Goal: Information Seeking & Learning: Check status

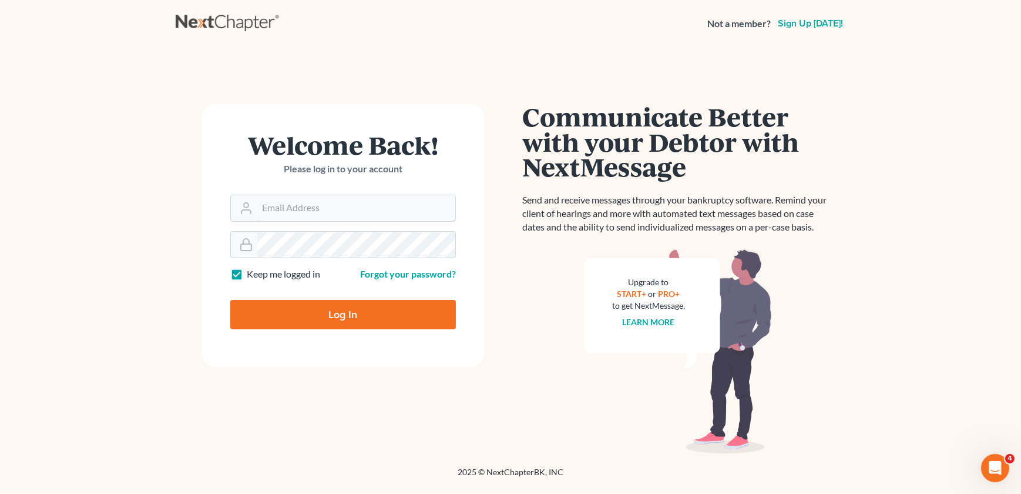
type input "[EMAIL_ADDRESS][DOMAIN_NAME]"
click at [311, 324] on input "Log In" at bounding box center [343, 314] width 226 height 29
type input "Thinking..."
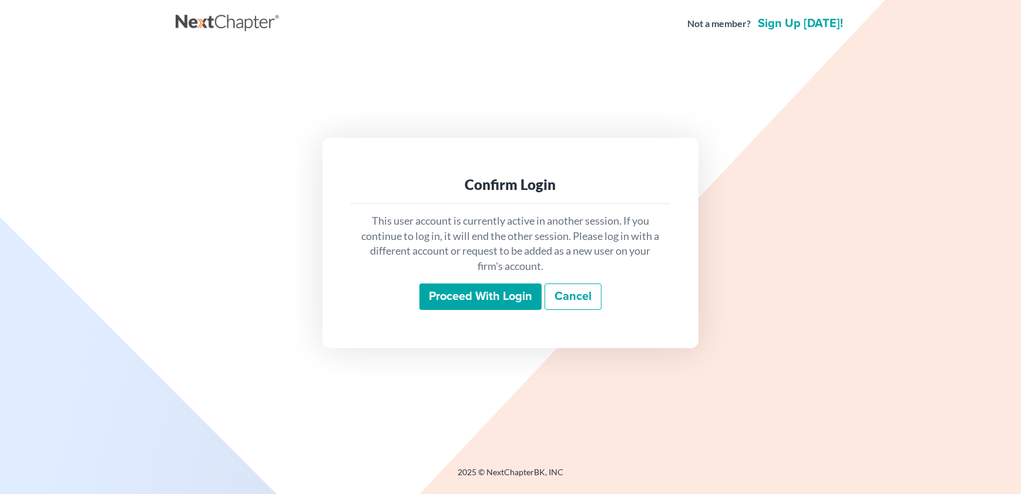
click at [512, 308] on input "Proceed with login" at bounding box center [481, 296] width 122 height 27
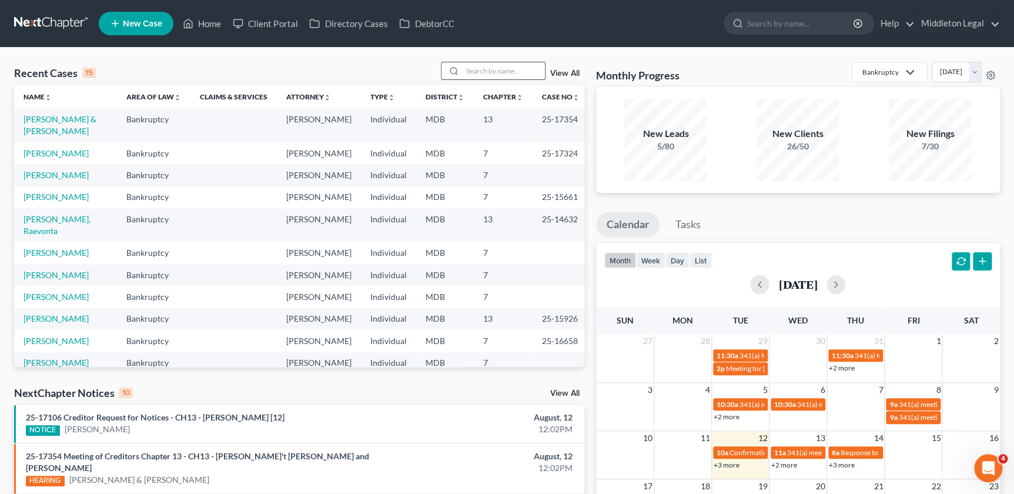
click at [536, 73] on input "search" at bounding box center [503, 70] width 82 height 17
type input "[PERSON_NAME]"
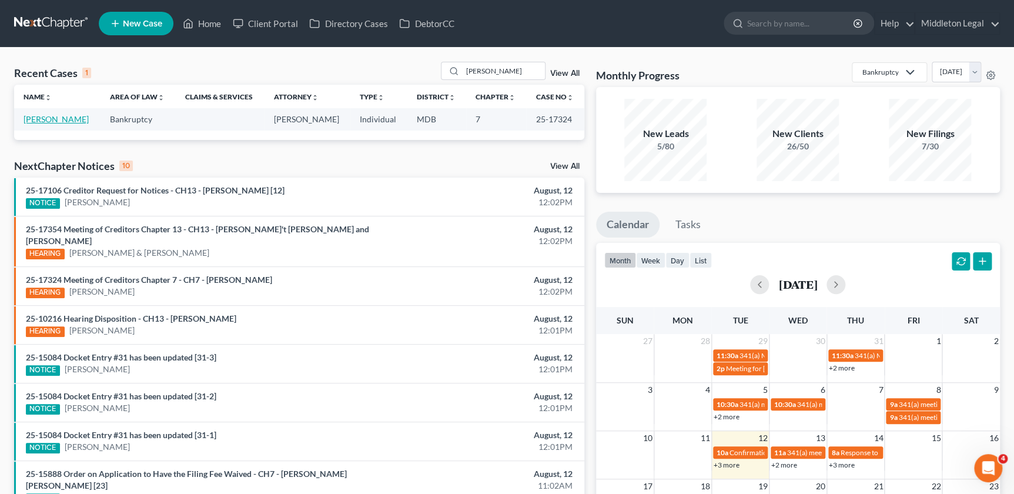
click at [61, 124] on td "[PERSON_NAME]" at bounding box center [57, 119] width 86 height 22
click at [69, 112] on td "[PERSON_NAME]" at bounding box center [57, 119] width 86 height 22
click at [67, 116] on link "[PERSON_NAME]" at bounding box center [56, 119] width 65 height 10
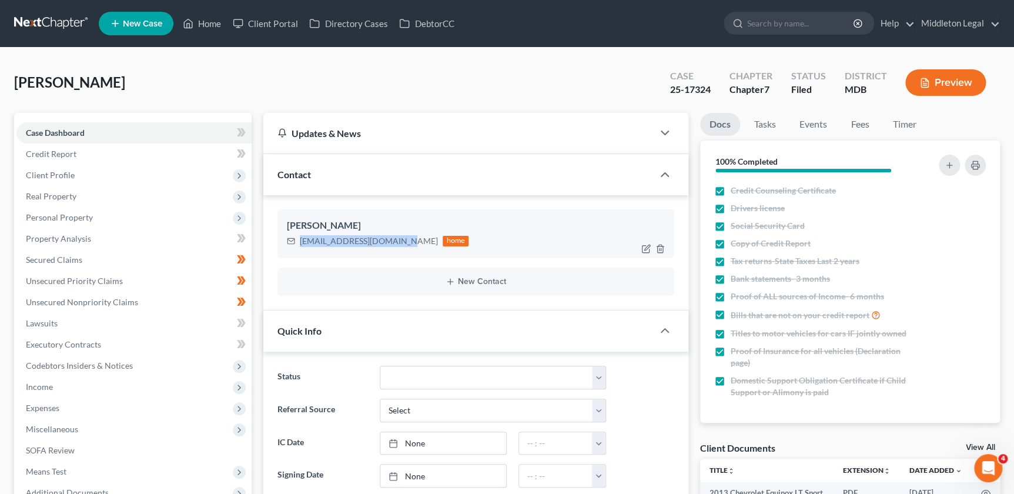
drag, startPoint x: 298, startPoint y: 243, endPoint x: 396, endPoint y: 243, distance: 97.5
click at [396, 243] on div "[EMAIL_ADDRESS][DOMAIN_NAME] home" at bounding box center [378, 240] width 182 height 15
copy div "[EMAIL_ADDRESS][DOMAIN_NAME]"
click at [258, 24] on link "Client Portal" at bounding box center [265, 23] width 76 height 21
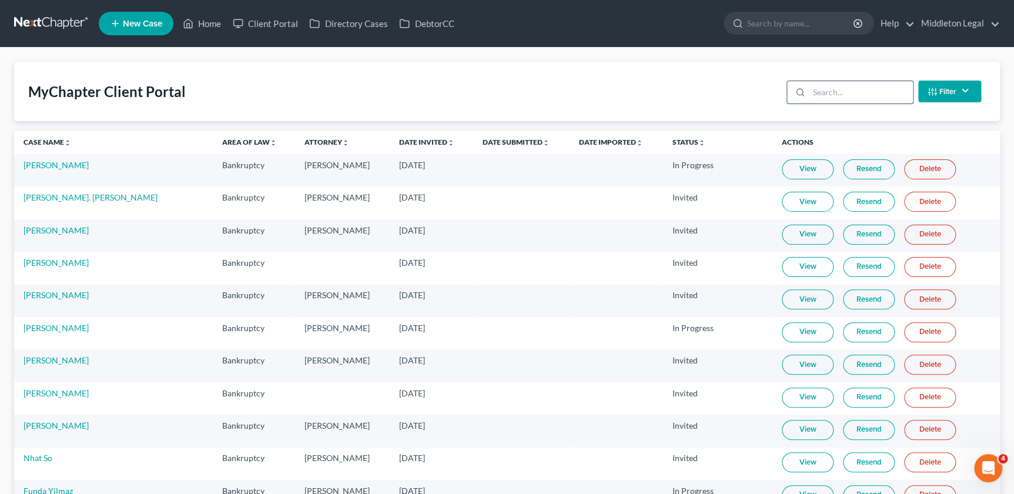
click at [874, 89] on input "search" at bounding box center [861, 92] width 104 height 22
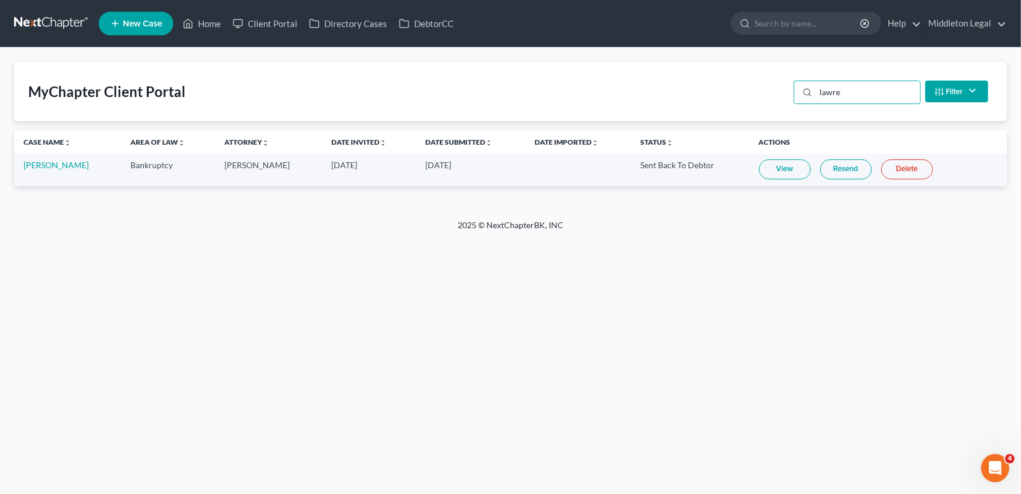
type input "lawre"
click at [781, 163] on link "View" at bounding box center [785, 169] width 52 height 20
click at [776, 166] on link "View" at bounding box center [785, 169] width 52 height 20
click at [193, 21] on icon at bounding box center [188, 23] width 11 height 14
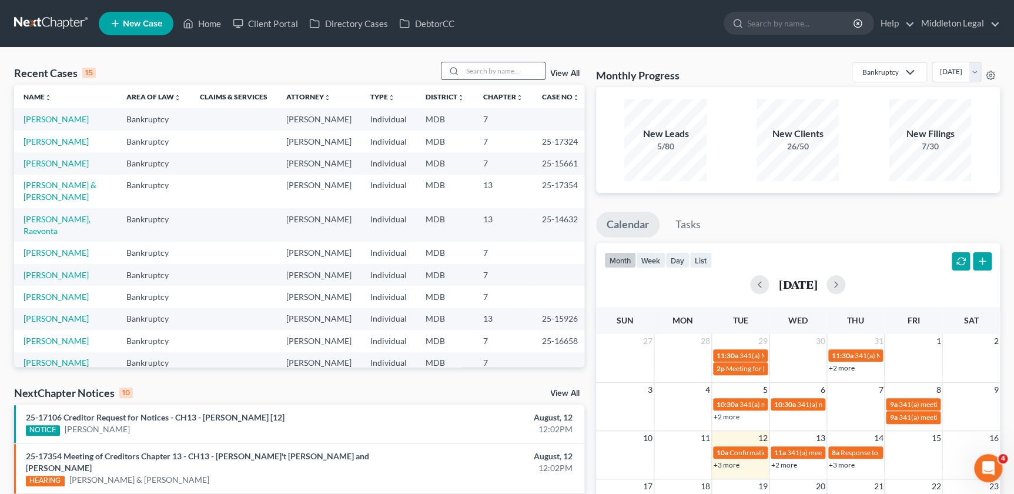
click at [517, 67] on input "search" at bounding box center [503, 70] width 82 height 17
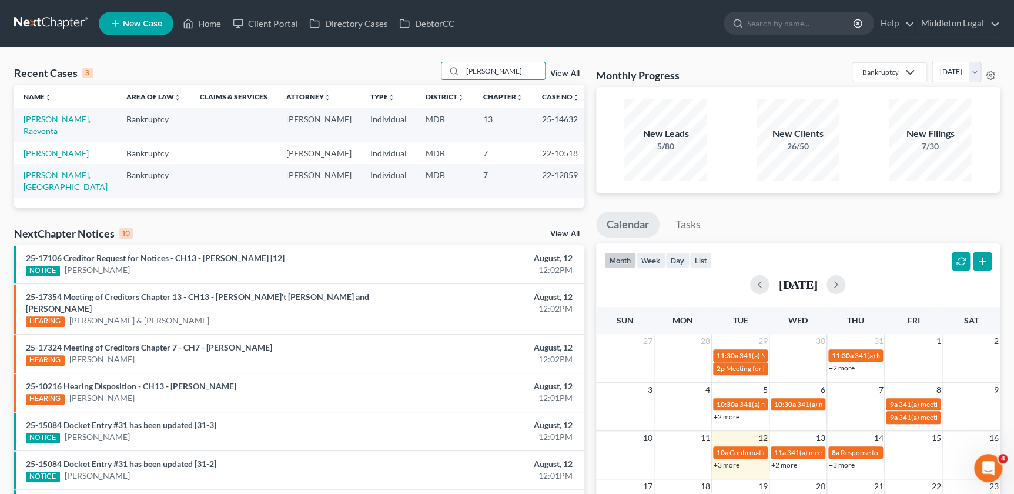
type input "[PERSON_NAME]"
click at [76, 121] on link "[PERSON_NAME], Raevonta" at bounding box center [57, 125] width 67 height 22
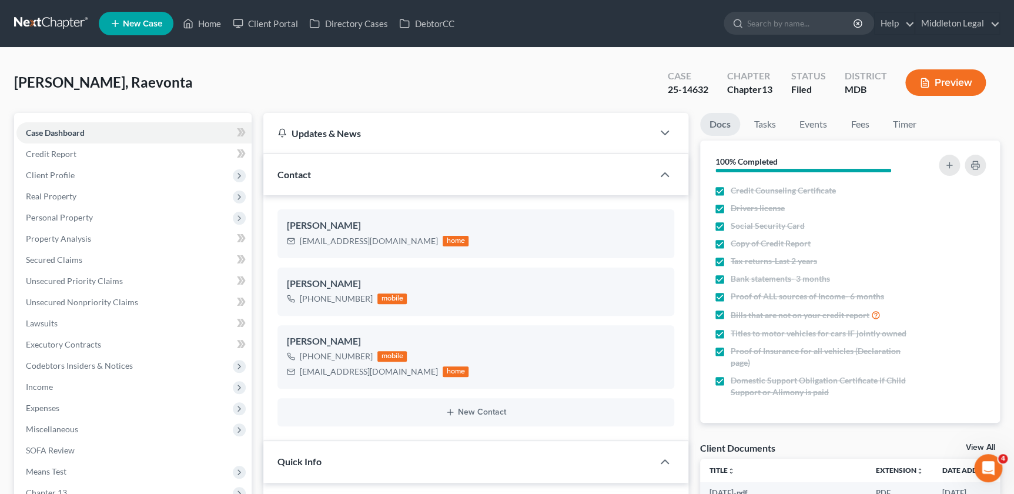
scroll to position [977, 0]
click at [98, 79] on span "[PERSON_NAME], Raevonta" at bounding box center [103, 81] width 179 height 17
click at [99, 78] on span "[PERSON_NAME], Raevonta" at bounding box center [103, 81] width 179 height 17
click at [116, 82] on span "[PERSON_NAME], Raevonta" at bounding box center [103, 81] width 179 height 17
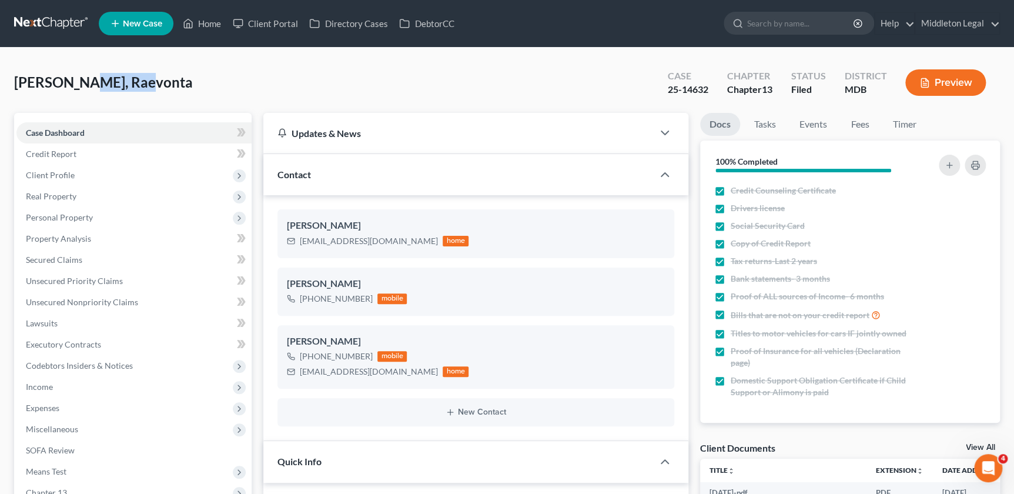
click at [116, 82] on span "[PERSON_NAME], Raevonta" at bounding box center [103, 81] width 179 height 17
copy span "Raevonta"
click at [705, 90] on div "25-14632" at bounding box center [687, 90] width 41 height 14
copy div "25-14632"
click at [818, 127] on link "Events" at bounding box center [813, 124] width 46 height 23
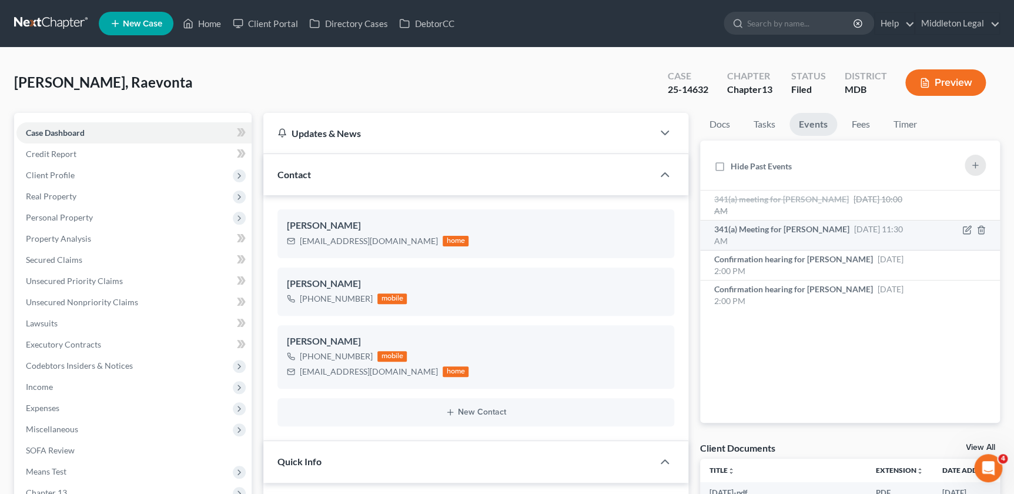
click at [878, 237] on div "341(a) Meeting for [PERSON_NAME] [DATE] 11:30 AM" at bounding box center [814, 235] width 201 height 24
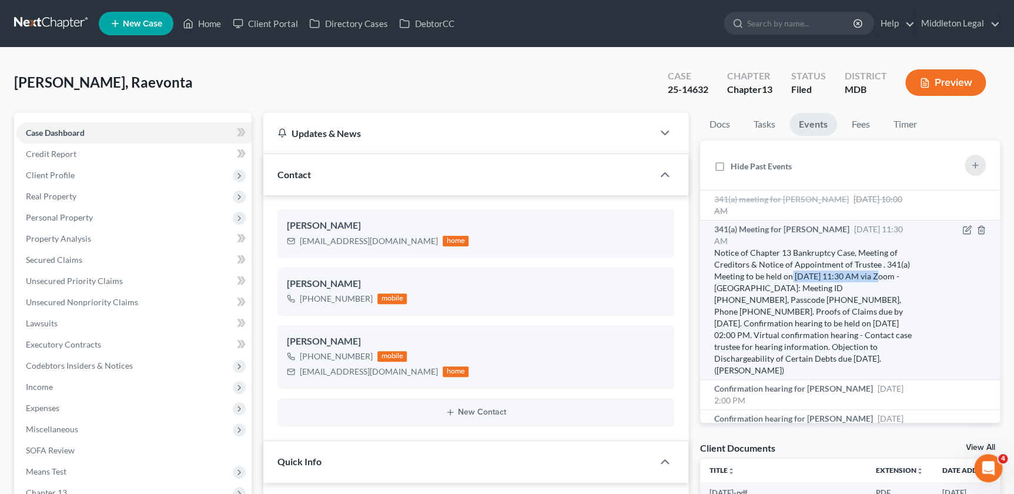
drag, startPoint x: 791, startPoint y: 276, endPoint x: 877, endPoint y: 279, distance: 85.3
click at [877, 279] on div "Notice of Chapter 13 Bankruptcy Case, Meeting of Creditors & Notice of Appointm…" at bounding box center [814, 311] width 201 height 129
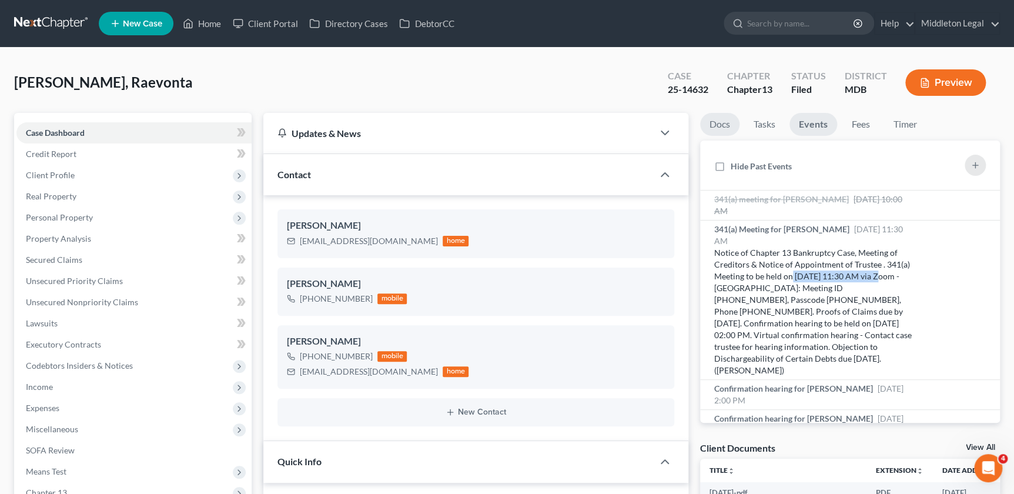
copy div "[DATE] 11:30 AM"
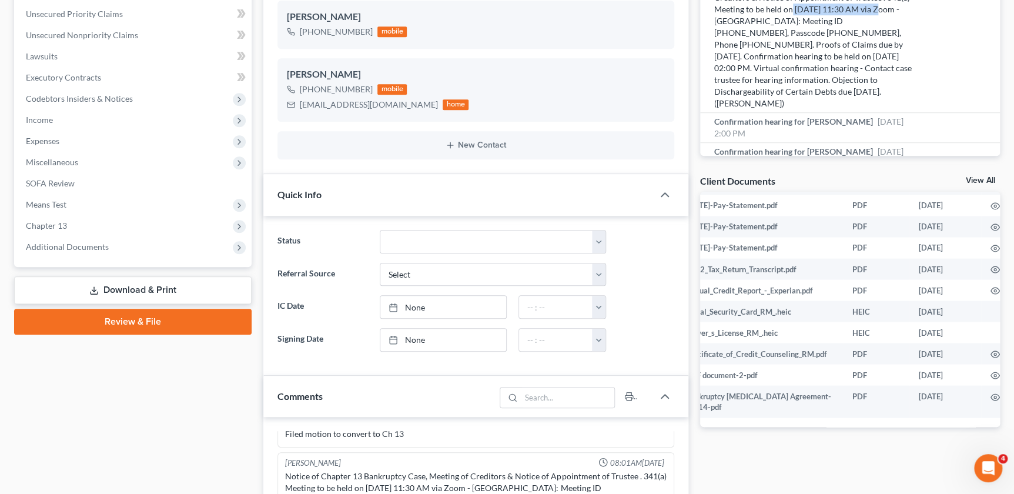
scroll to position [1224, 41]
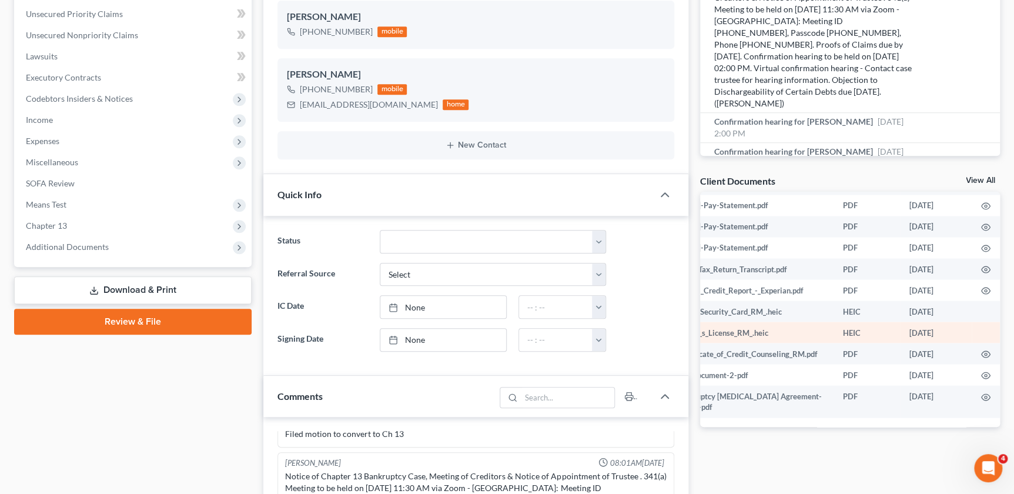
click at [764, 321] on td "Driver_s_License_RM_.heic" at bounding box center [750, 331] width 166 height 21
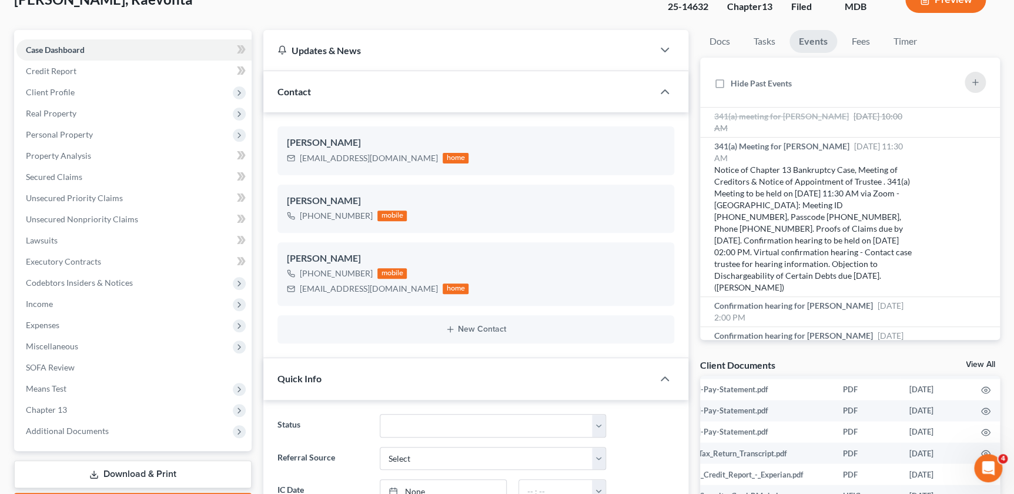
scroll to position [0, 0]
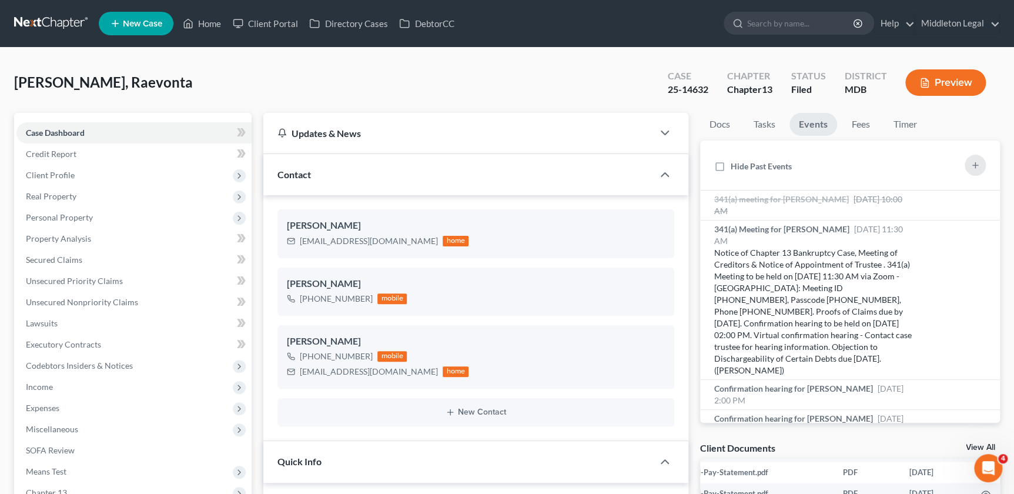
click at [409, 76] on div "[PERSON_NAME], Raevonta Upgraded Case 25-14632 Chapter Chapter 13 Status Filed …" at bounding box center [506, 87] width 985 height 51
click at [275, 28] on link "Client Portal" at bounding box center [265, 23] width 76 height 21
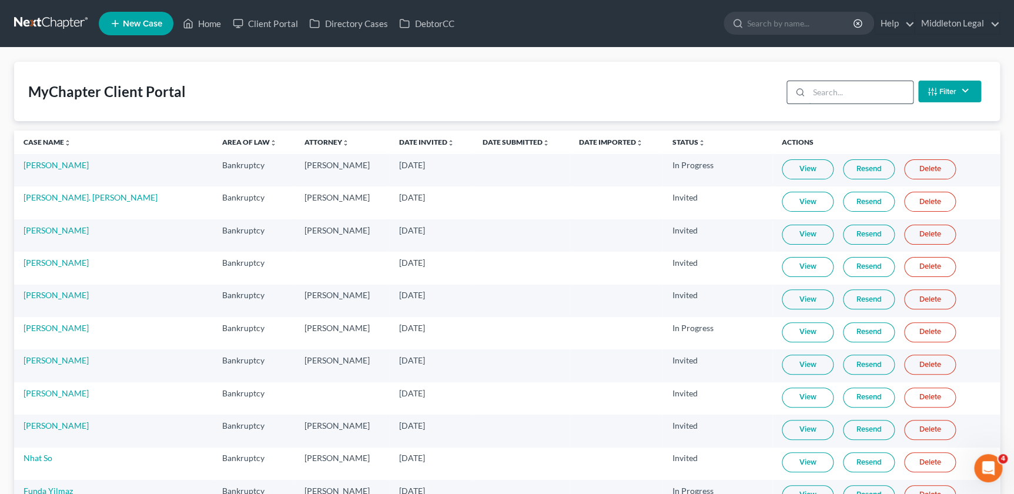
click at [846, 87] on input "search" at bounding box center [861, 92] width 104 height 22
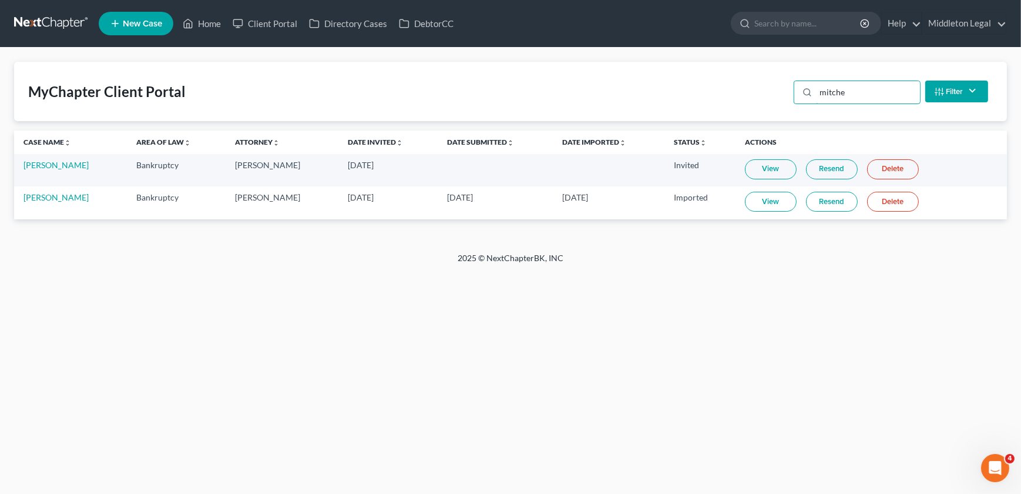
type input "mitche"
click at [774, 203] on link "View" at bounding box center [771, 202] width 52 height 20
click at [271, 360] on div "Home New Case Client Portal Directory Cases DebtorCC Middleton Legal [EMAIL_ADD…" at bounding box center [510, 247] width 1021 height 494
click at [189, 22] on icon at bounding box center [188, 23] width 11 height 14
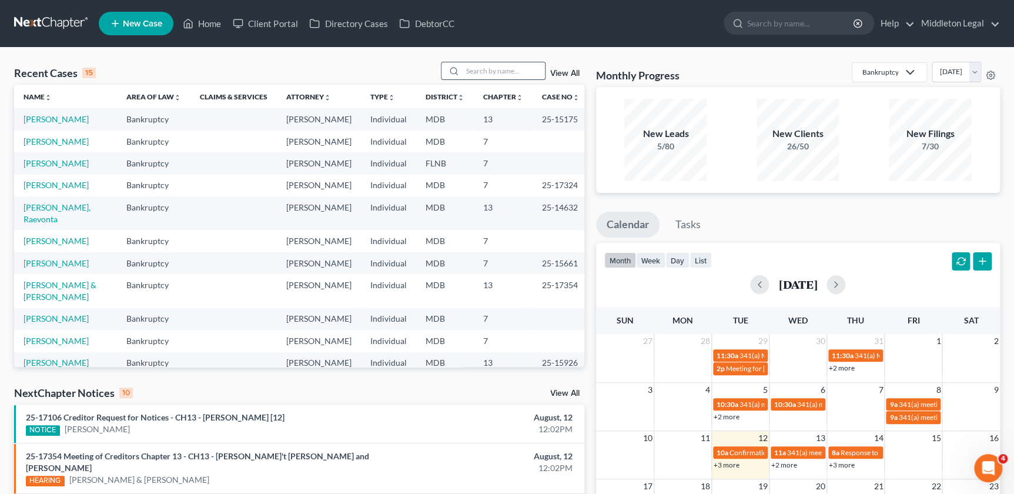
click at [507, 67] on input "search" at bounding box center [503, 70] width 82 height 17
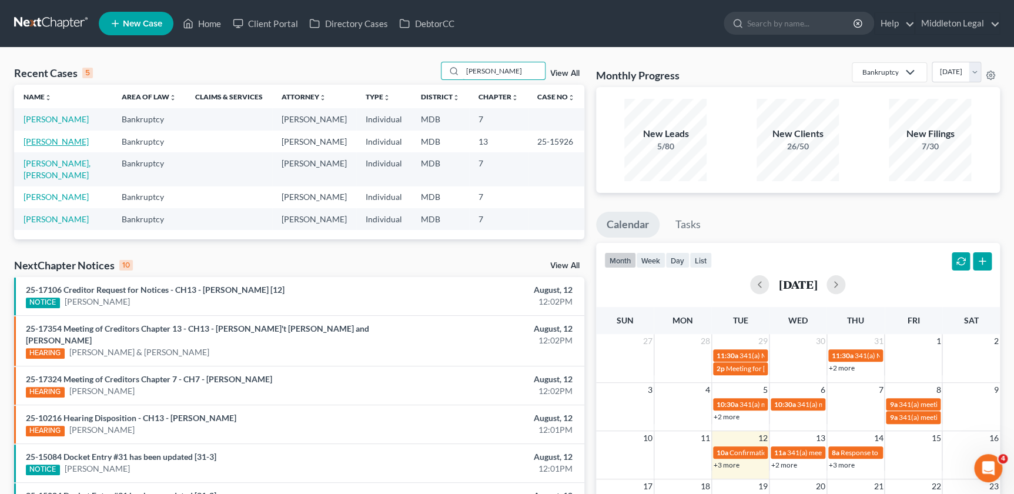
type input "[PERSON_NAME]"
click at [77, 137] on link "[PERSON_NAME]" at bounding box center [56, 141] width 65 height 10
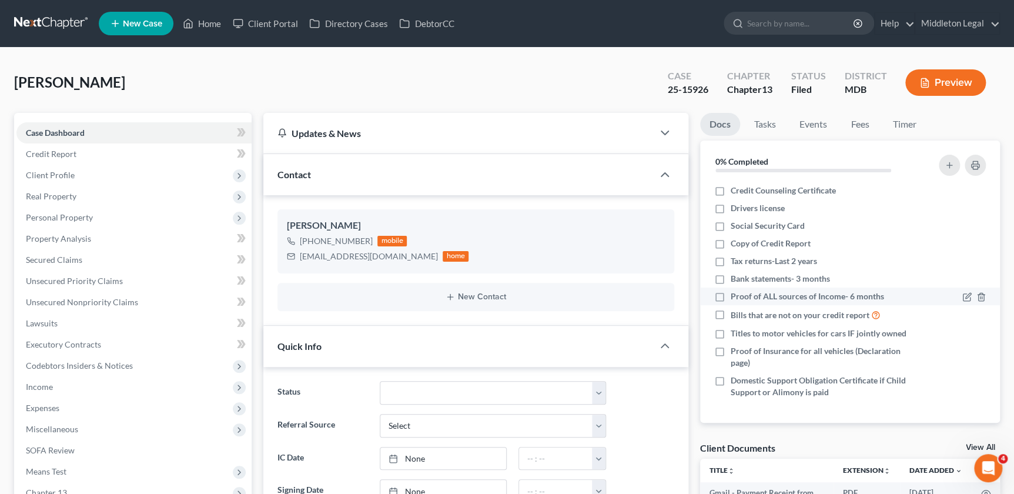
scroll to position [409, 0]
click at [816, 120] on link "Events" at bounding box center [813, 124] width 46 height 23
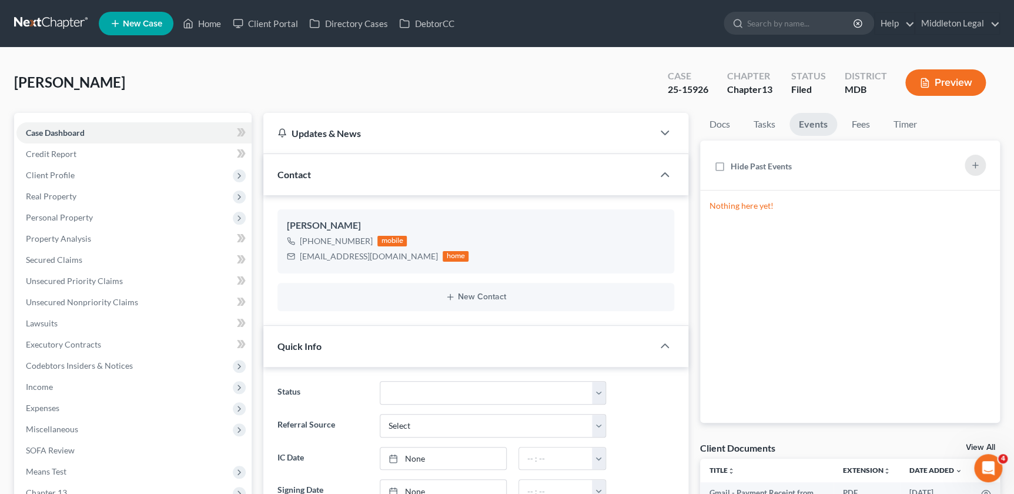
click at [834, 224] on div "Nothing here yet!" at bounding box center [850, 306] width 300 height 232
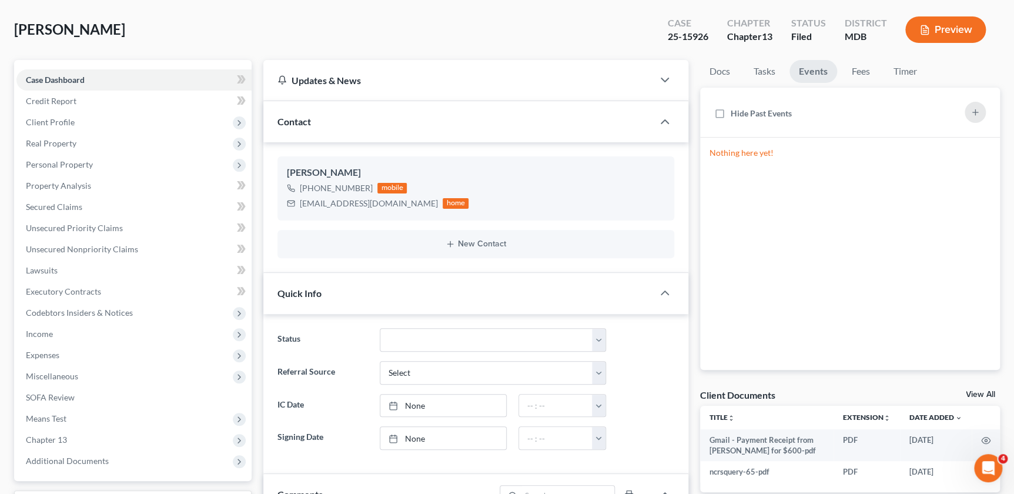
scroll to position [0, 0]
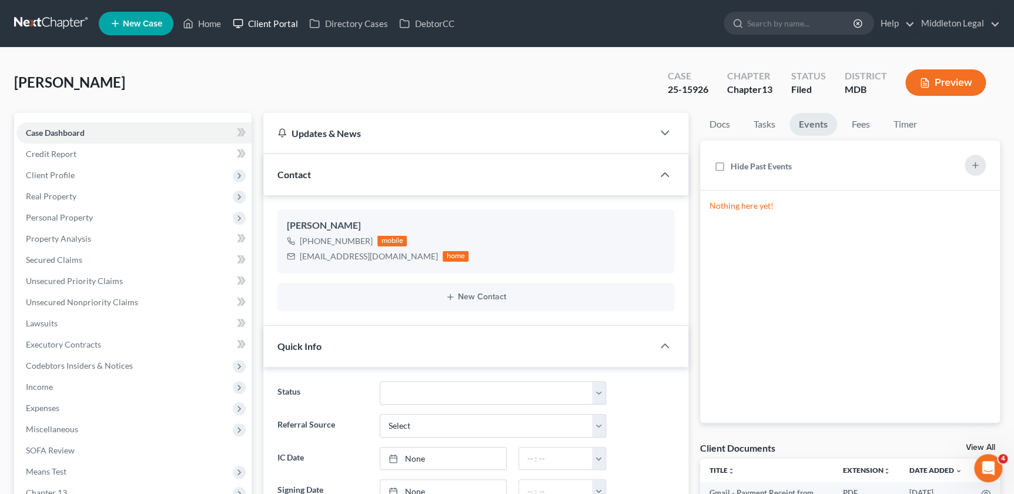
click at [237, 15] on link "Client Portal" at bounding box center [265, 23] width 76 height 21
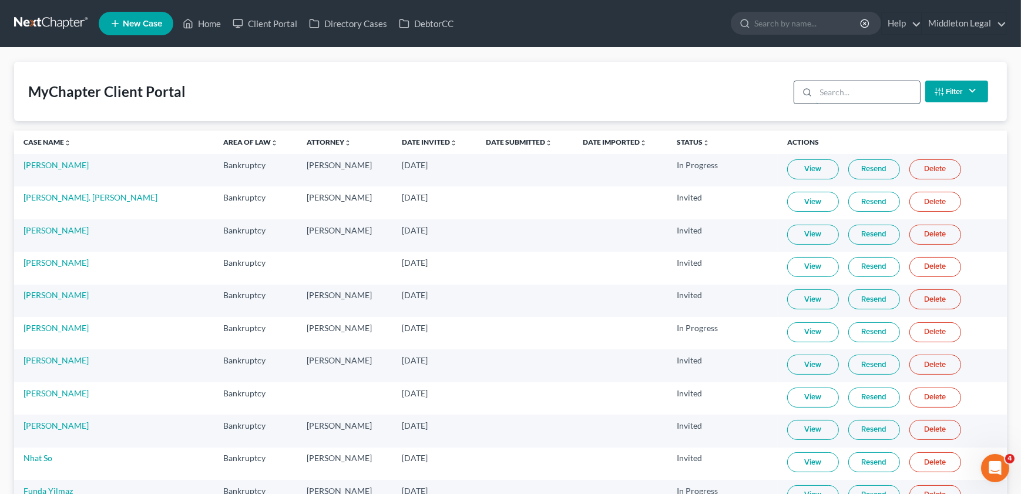
click at [895, 90] on input "search" at bounding box center [868, 92] width 104 height 22
paste input "[PERSON_NAME]"
click at [895, 90] on input "[PERSON_NAME]" at bounding box center [868, 92] width 104 height 22
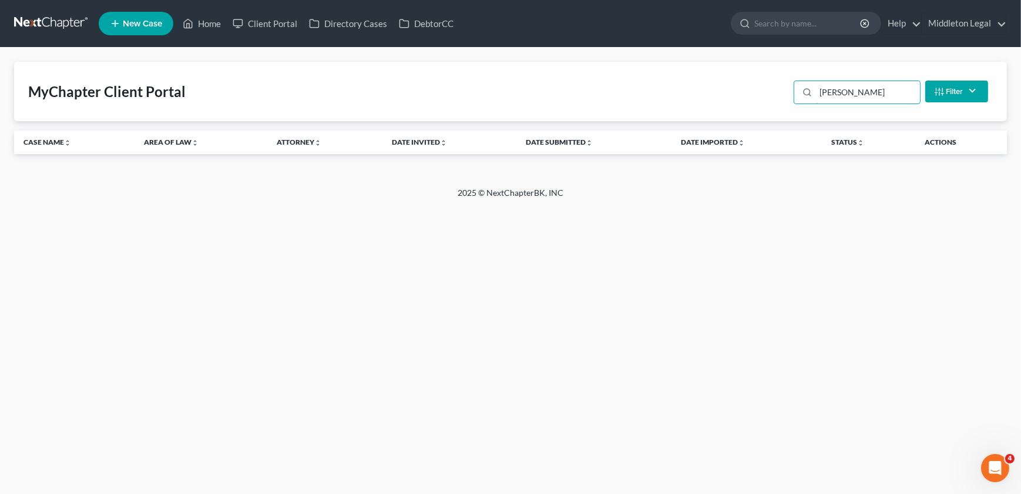
type input "[PERSON_NAME]"
click at [213, 21] on link "Home" at bounding box center [202, 23] width 50 height 21
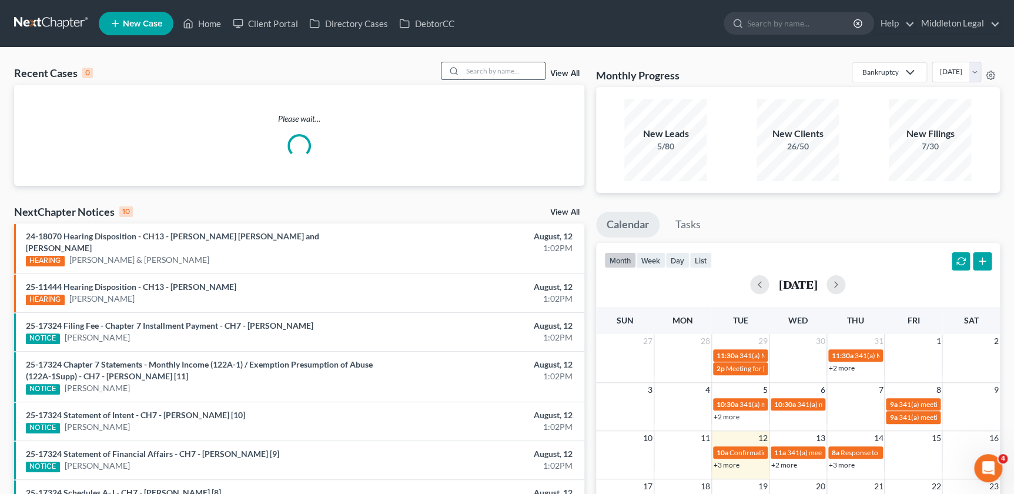
click at [509, 70] on input "search" at bounding box center [503, 70] width 82 height 17
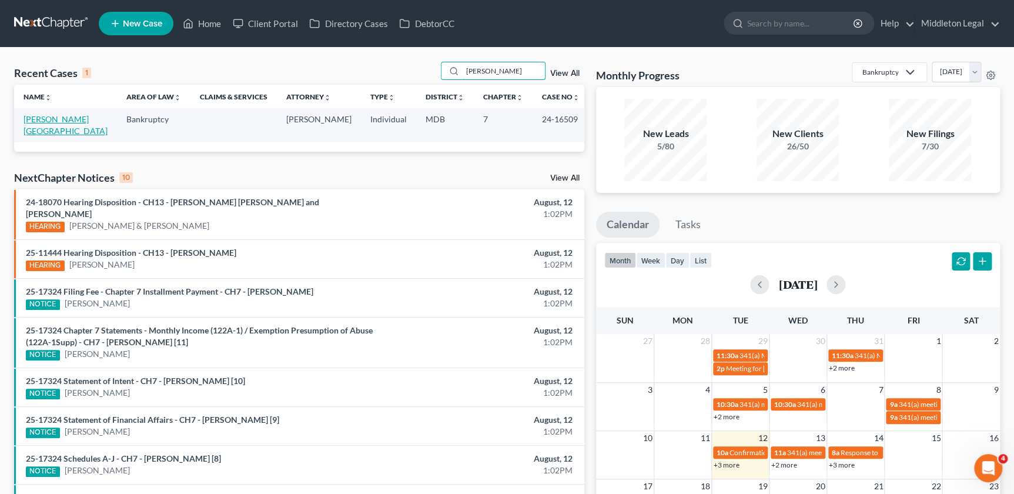
type input "[PERSON_NAME]"
click at [73, 119] on link "[PERSON_NAME][GEOGRAPHIC_DATA]" at bounding box center [66, 125] width 84 height 22
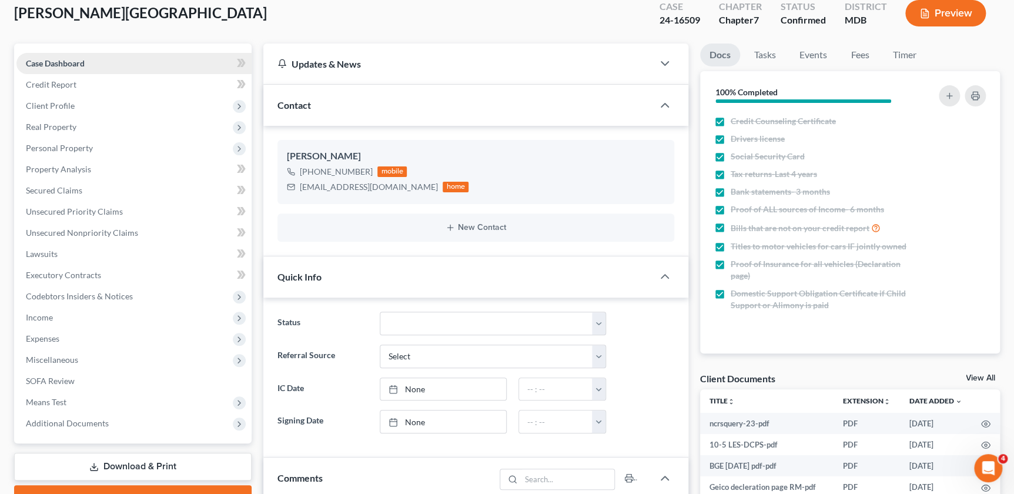
scroll to position [160, 0]
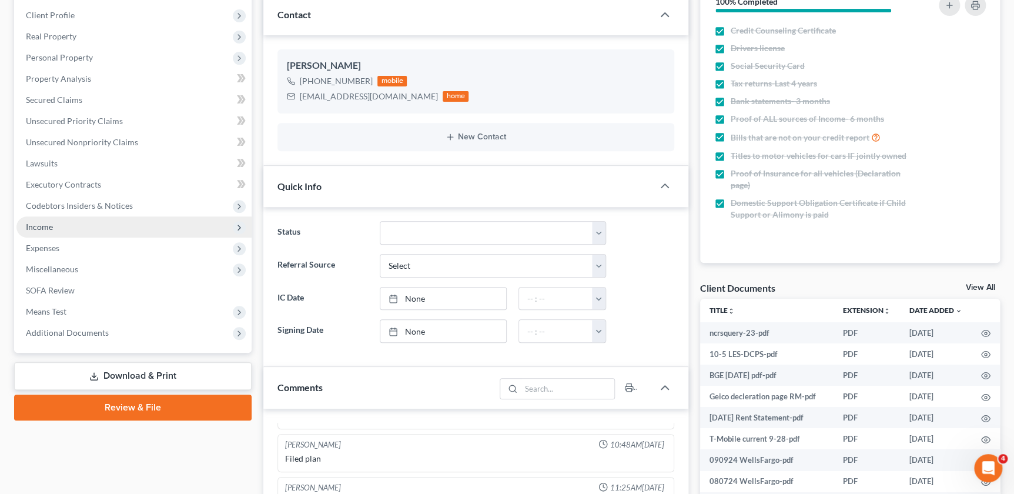
click at [72, 231] on span "Income" at bounding box center [133, 226] width 235 height 21
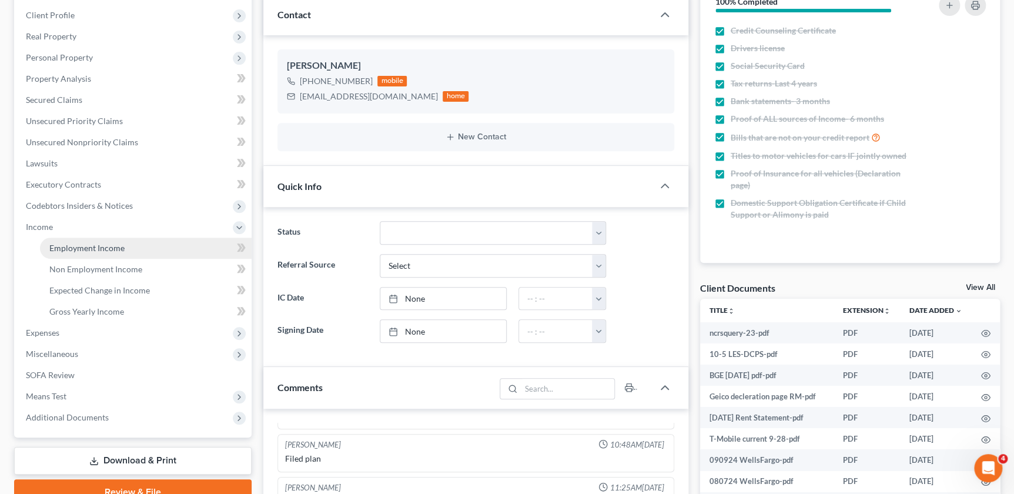
click at [76, 243] on span "Employment Income" at bounding box center [86, 248] width 75 height 10
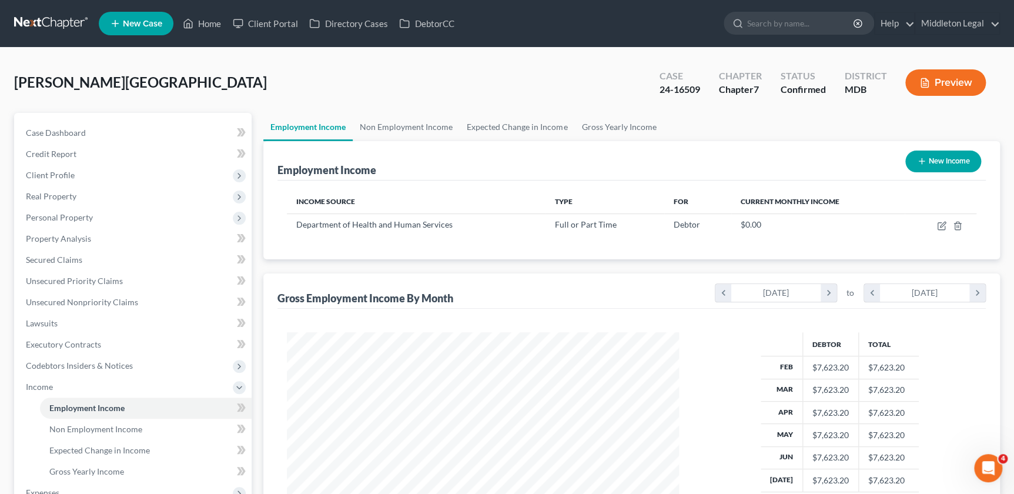
scroll to position [210, 415]
click at [426, 122] on link "Non Employment Income" at bounding box center [406, 127] width 107 height 28
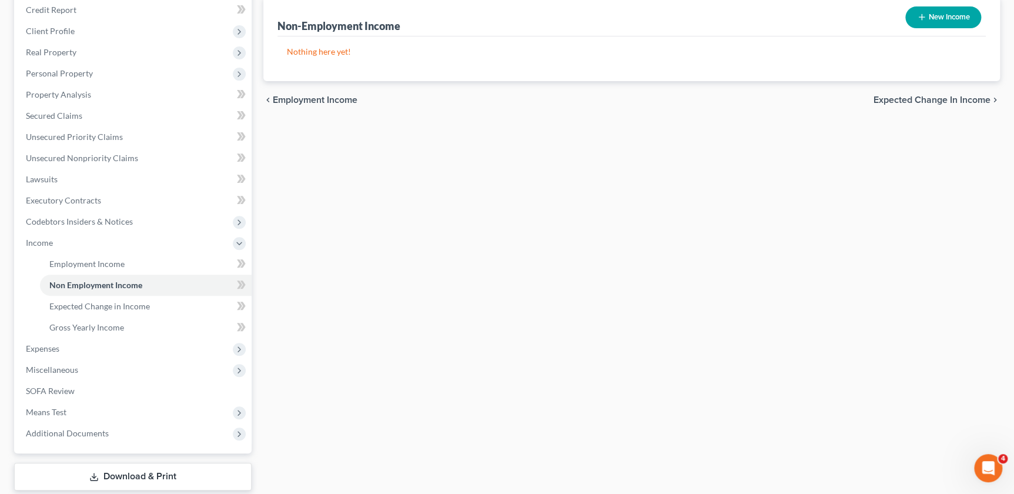
scroll to position [214, 0]
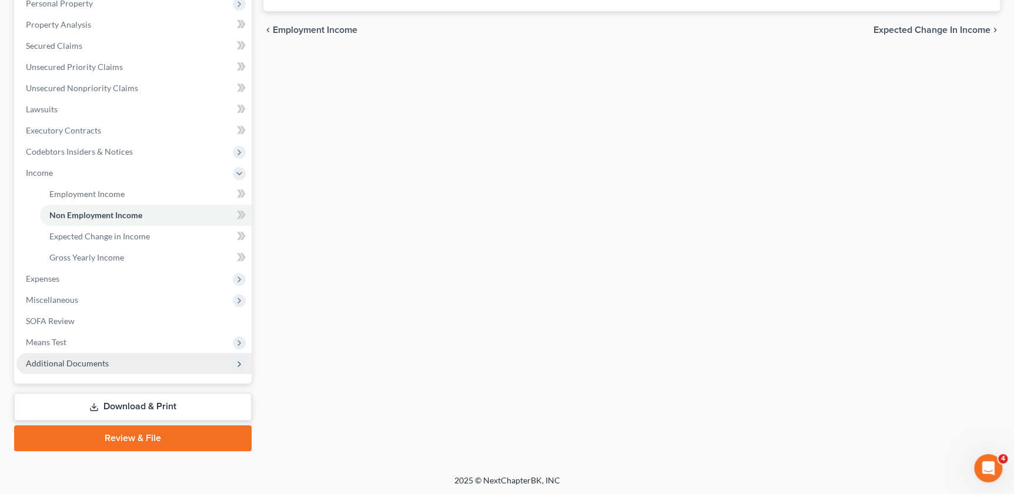
click at [96, 358] on span "Additional Documents" at bounding box center [67, 363] width 83 height 10
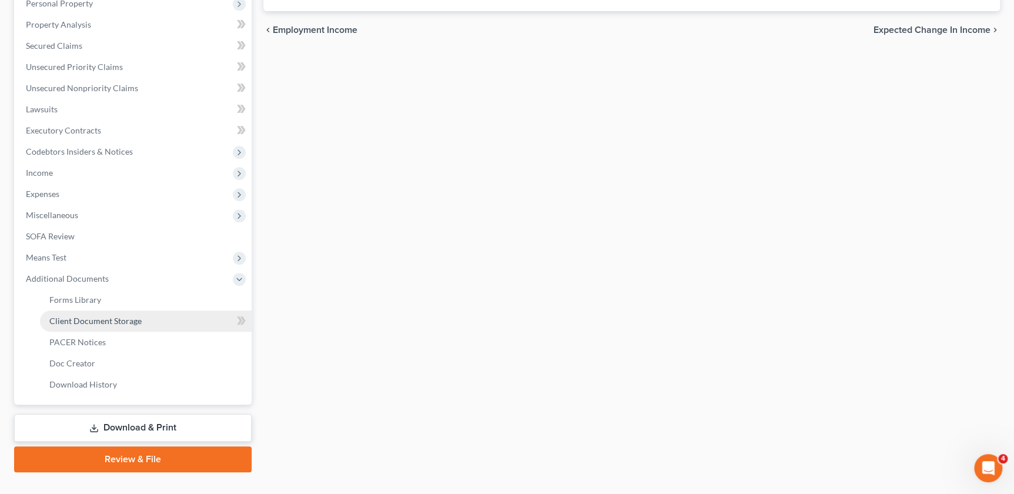
click at [109, 319] on span "Client Document Storage" at bounding box center [95, 321] width 92 height 10
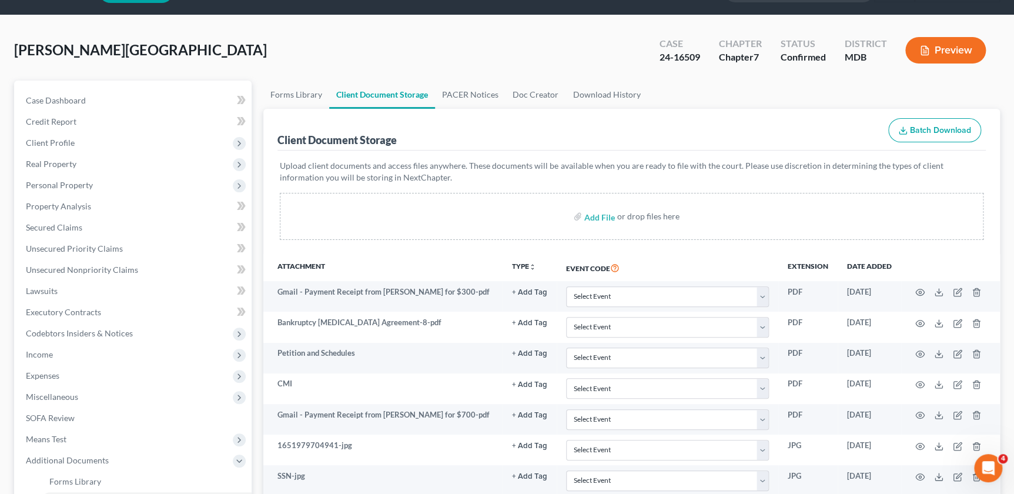
scroll to position [160, 0]
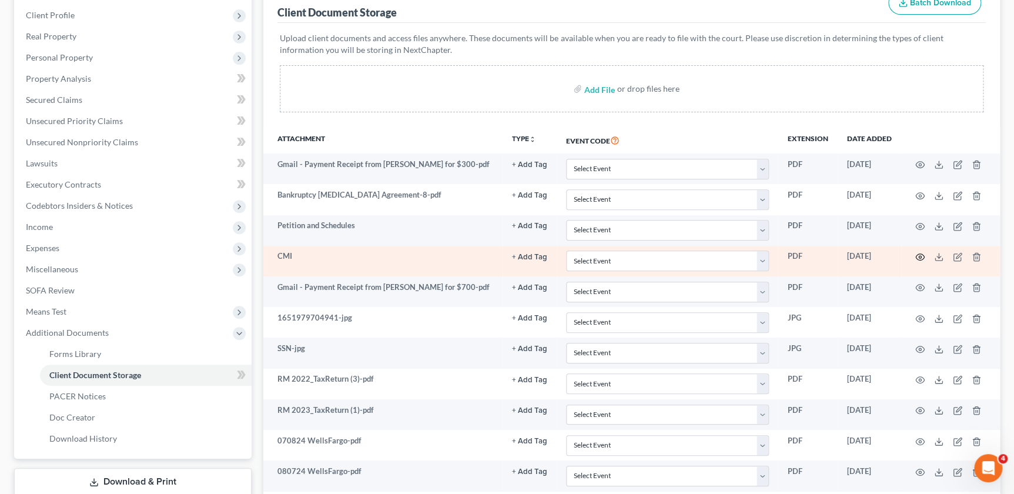
click at [921, 258] on icon "button" at bounding box center [919, 256] width 9 height 9
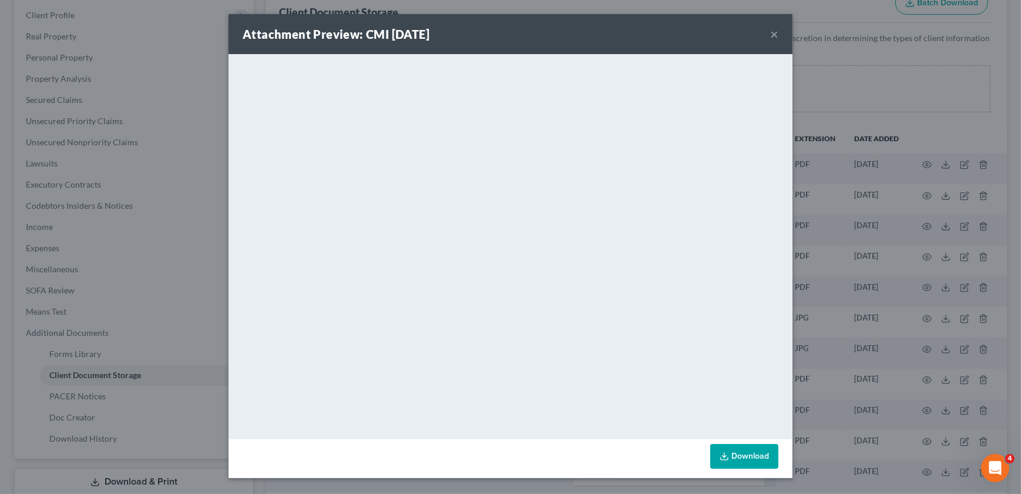
click at [776, 29] on button "×" at bounding box center [774, 34] width 8 height 14
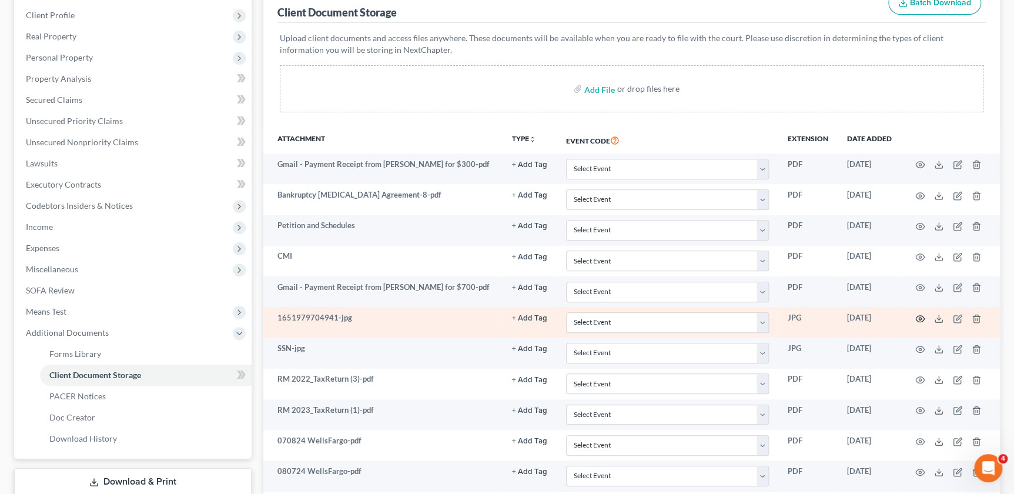
click at [916, 316] on icon "button" at bounding box center [919, 318] width 9 height 9
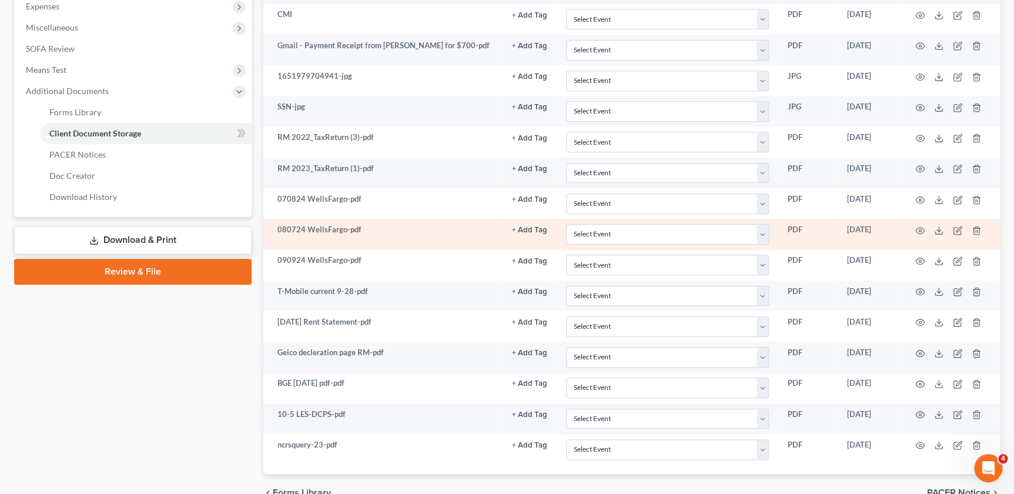
scroll to position [427, 0]
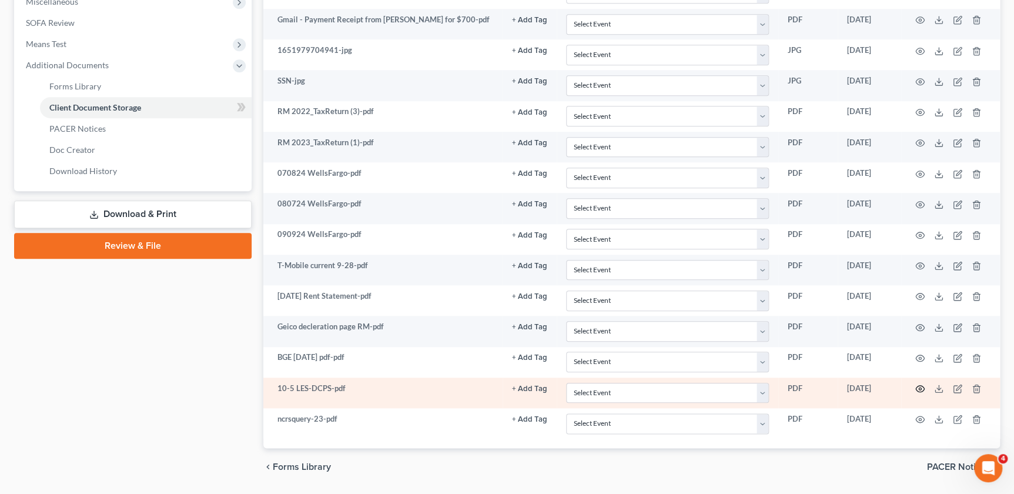
click at [923, 386] on icon "button" at bounding box center [919, 388] width 9 height 9
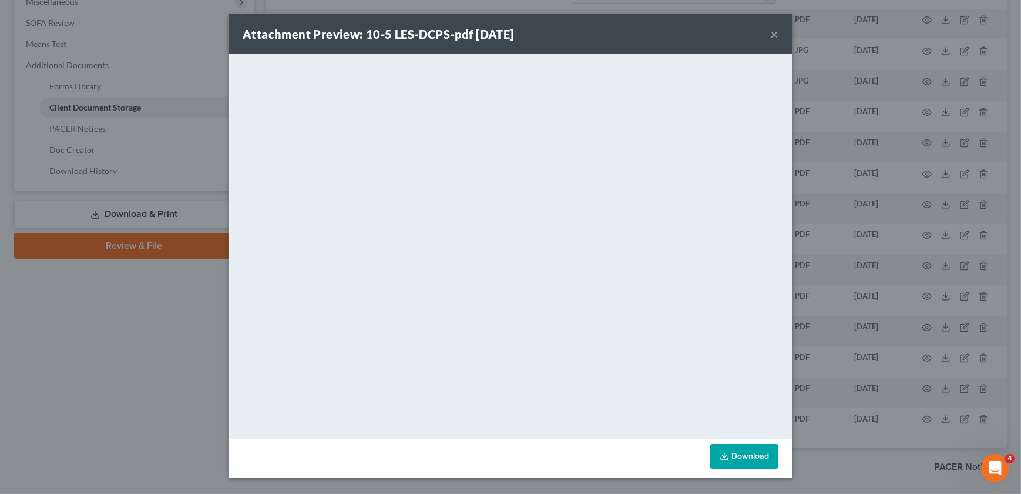
click at [776, 33] on button "×" at bounding box center [774, 34] width 8 height 14
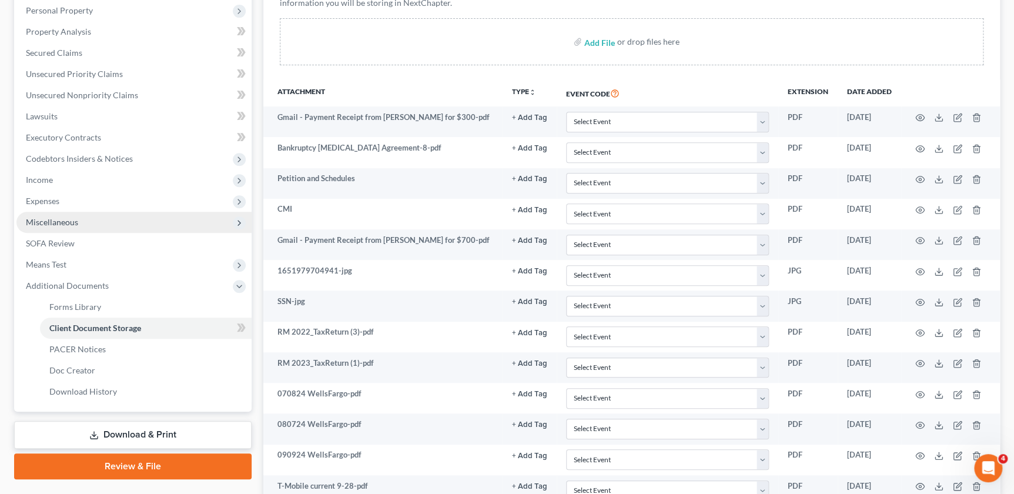
scroll to position [267, 0]
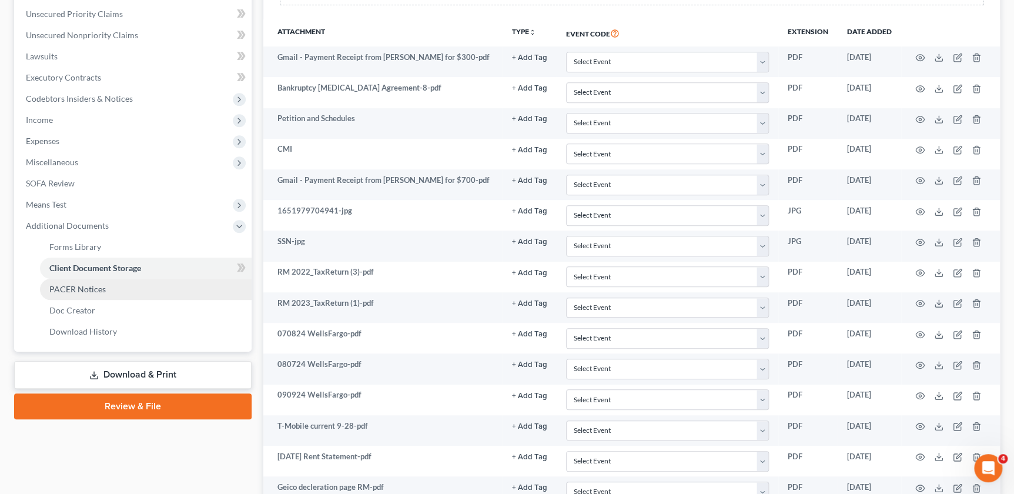
click at [119, 287] on link "PACER Notices" at bounding box center [146, 289] width 212 height 21
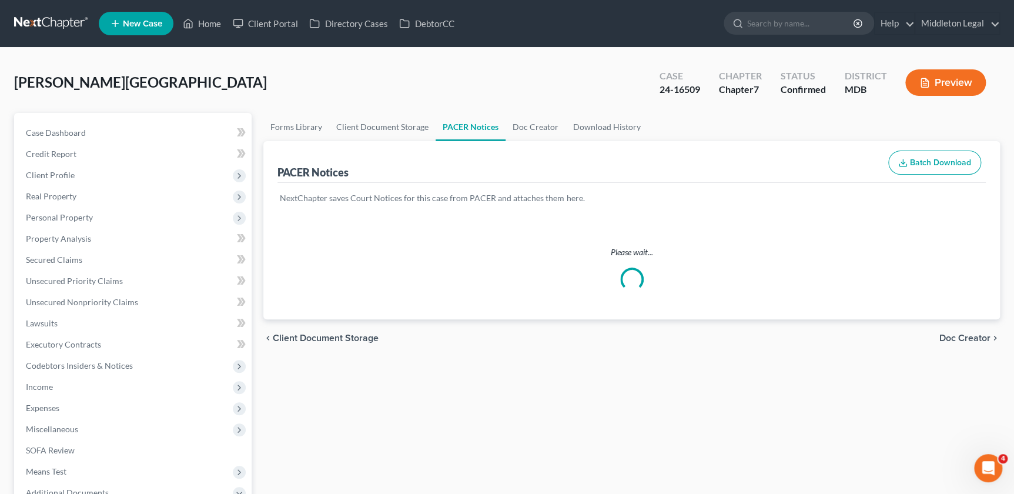
click at [31, 79] on span "[PERSON_NAME][GEOGRAPHIC_DATA]" at bounding box center [140, 81] width 253 height 17
click at [45, 79] on span "[PERSON_NAME][GEOGRAPHIC_DATA]" at bounding box center [140, 81] width 253 height 17
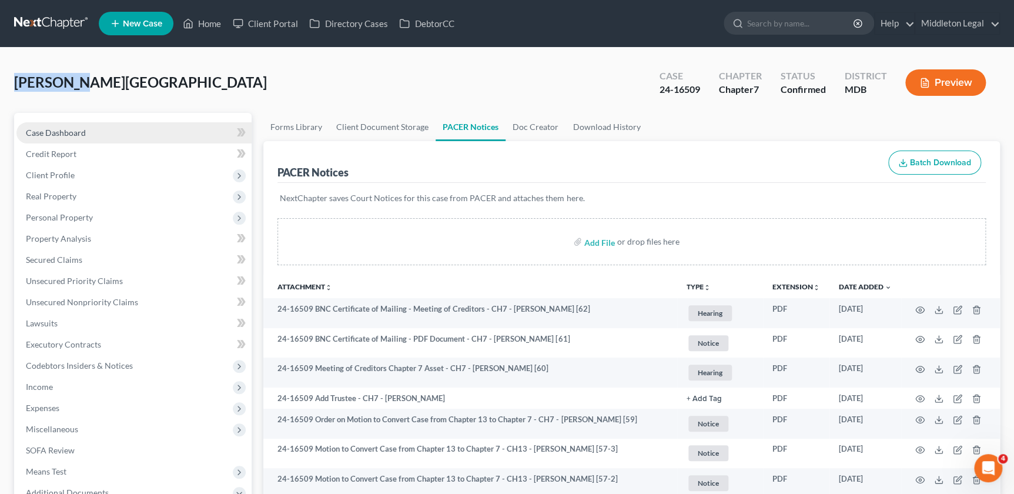
click at [129, 122] on link "Case Dashboard" at bounding box center [133, 132] width 235 height 21
click at [203, 131] on link "Case Dashboard" at bounding box center [133, 132] width 235 height 21
click at [53, 128] on span "Case Dashboard" at bounding box center [56, 133] width 60 height 10
click at [189, 89] on div "[PERSON_NAME] Upgraded Case 24-16509 Chapter Chapter 7 Status Confirmed Distric…" at bounding box center [506, 87] width 985 height 51
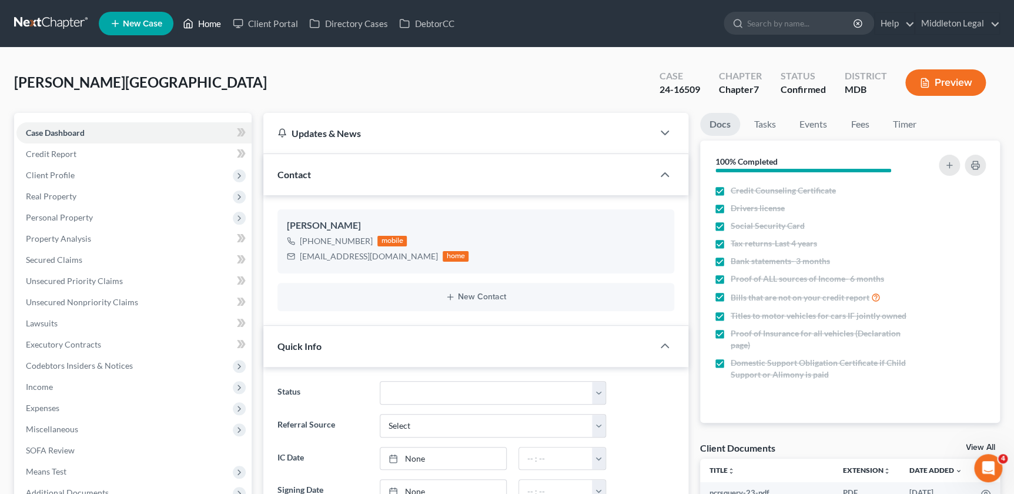
click at [212, 23] on link "Home" at bounding box center [202, 23] width 50 height 21
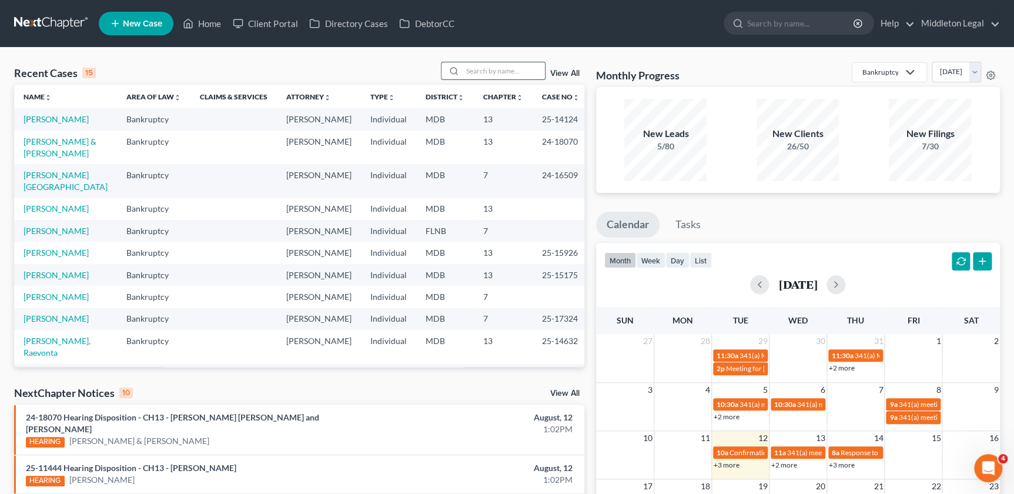
click at [498, 71] on input "search" at bounding box center [503, 70] width 82 height 17
paste input "[PERSON_NAME]"
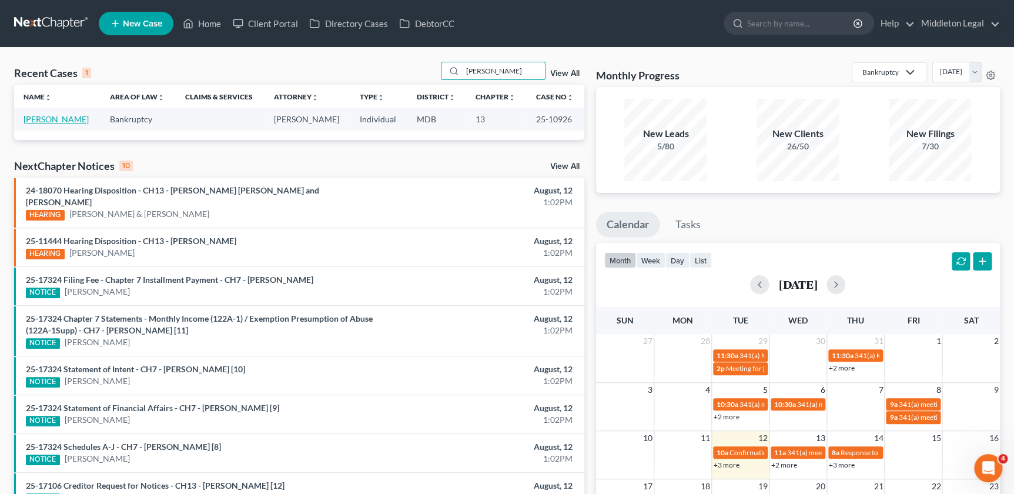
type input "[PERSON_NAME]"
click at [68, 115] on link "[PERSON_NAME]" at bounding box center [56, 119] width 65 height 10
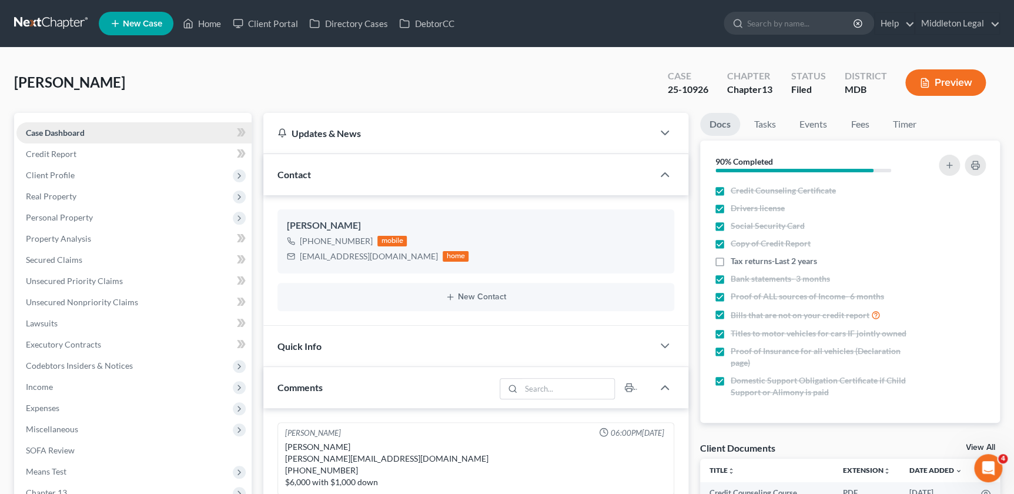
scroll to position [1400, 0]
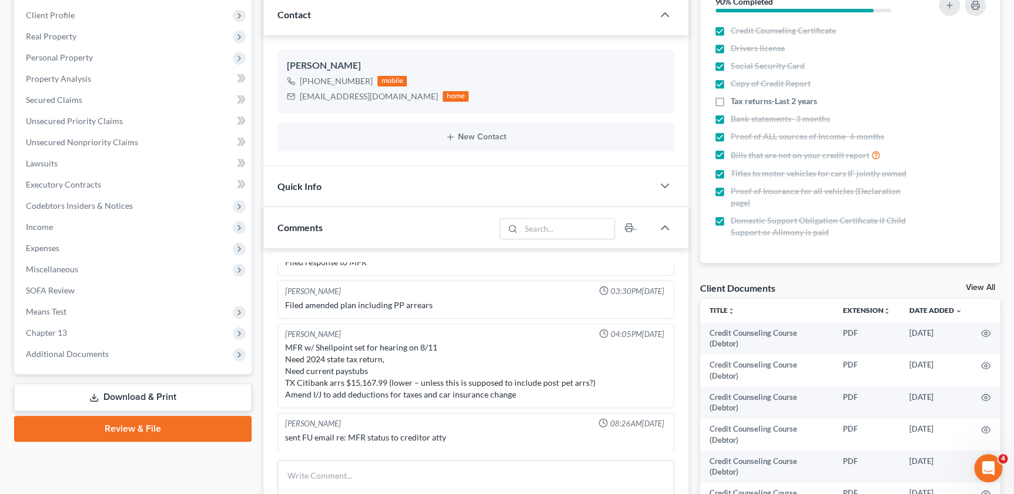
scroll to position [320, 0]
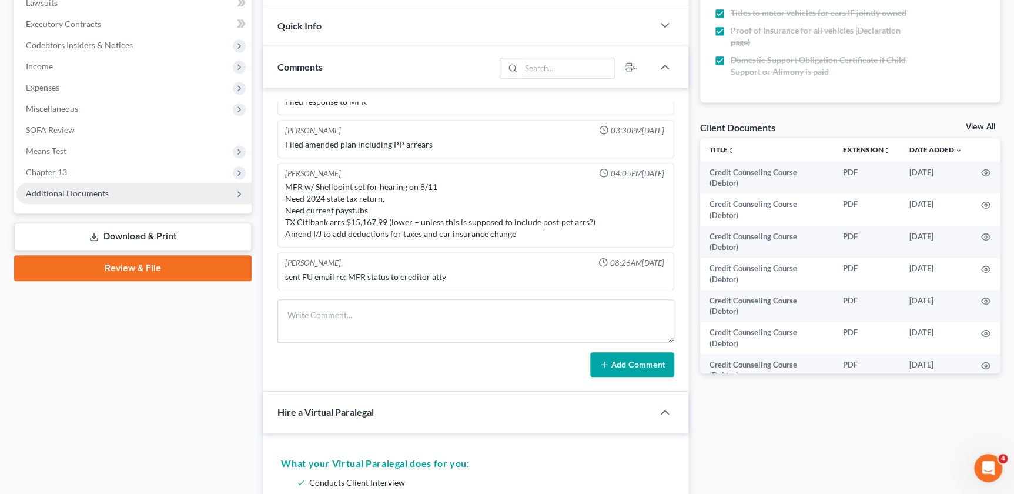
click at [92, 197] on span "Additional Documents" at bounding box center [133, 193] width 235 height 21
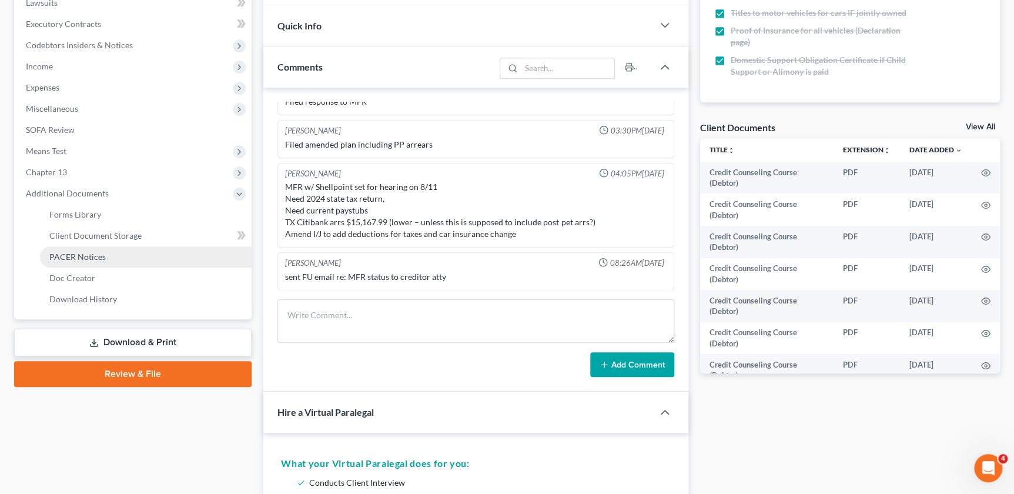
click at [68, 261] on link "PACER Notices" at bounding box center [146, 256] width 212 height 21
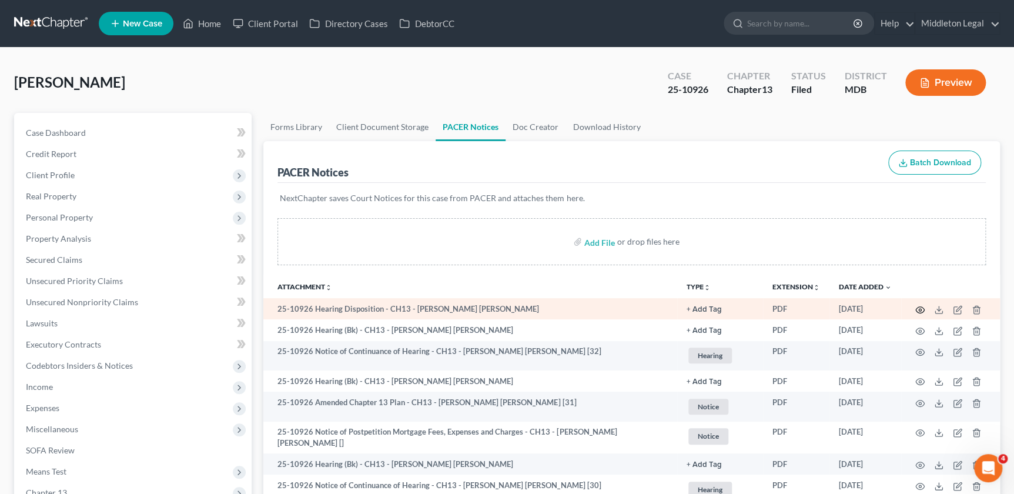
click at [921, 306] on icon "button" at bounding box center [919, 309] width 9 height 9
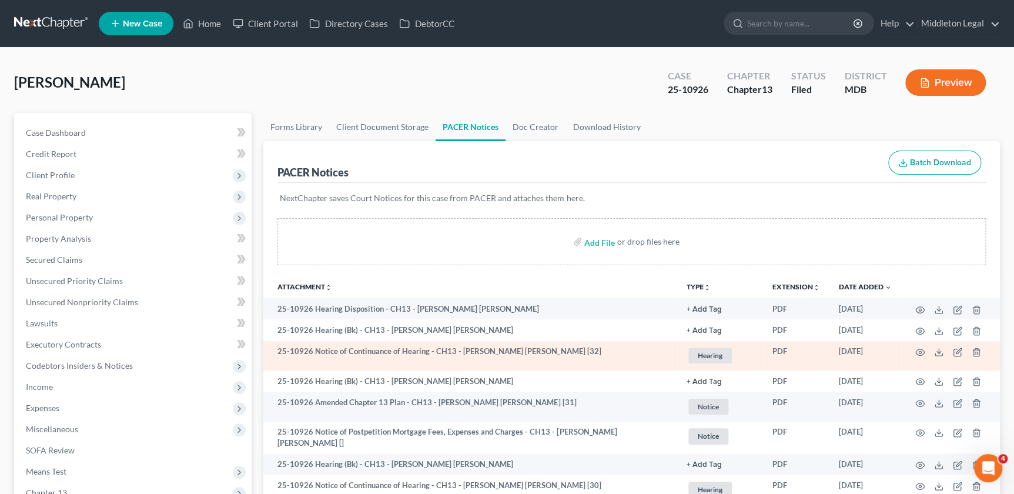
click at [428, 355] on td "25-10926 Notice of Continuance of Hearing - CH13 - Giselle Camille Davidson [32]" at bounding box center [470, 356] width 414 height 30
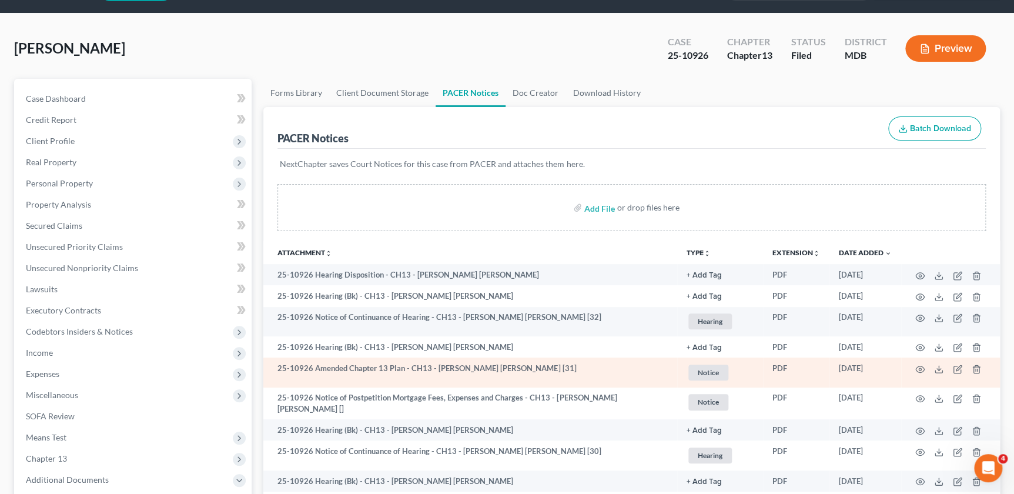
scroll to position [53, 0]
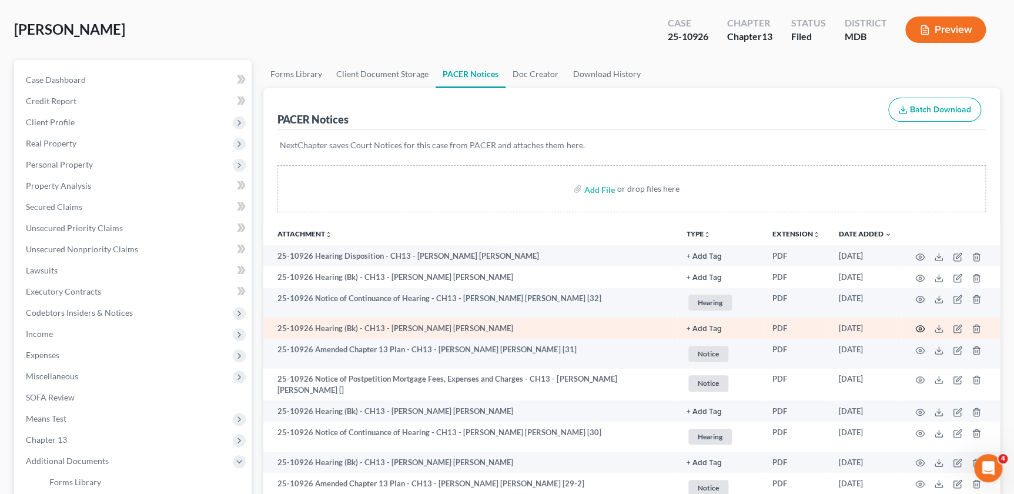
click at [923, 328] on icon "button" at bounding box center [919, 329] width 9 height 6
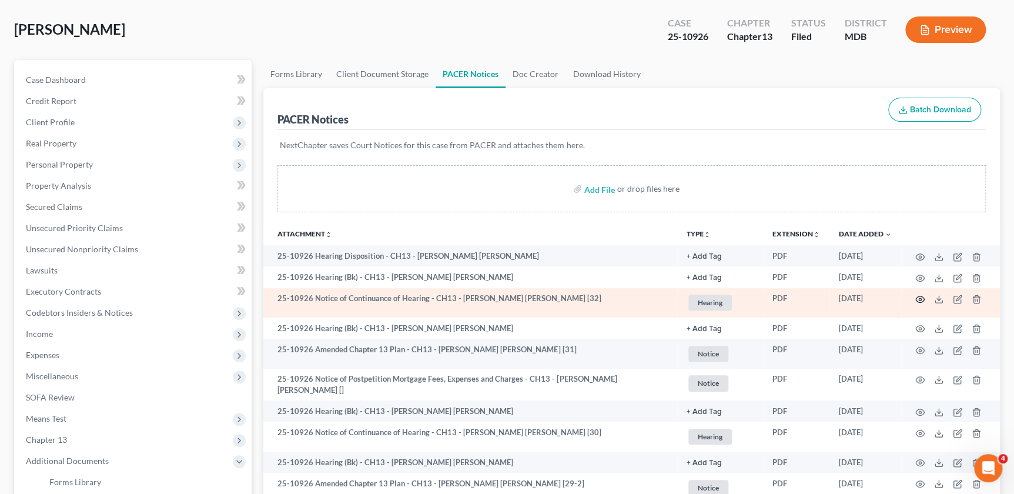
click at [922, 296] on icon "button" at bounding box center [919, 298] width 9 height 9
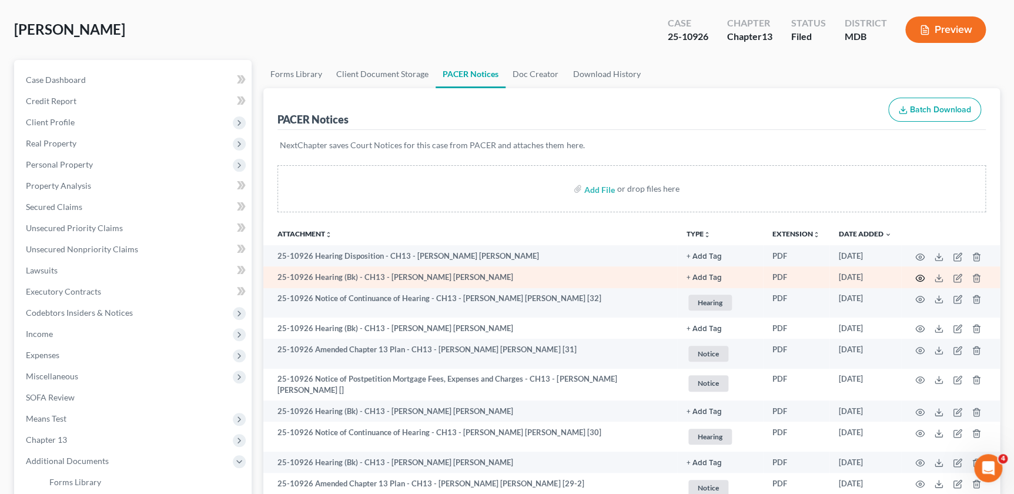
click at [918, 273] on icon "button" at bounding box center [919, 277] width 9 height 9
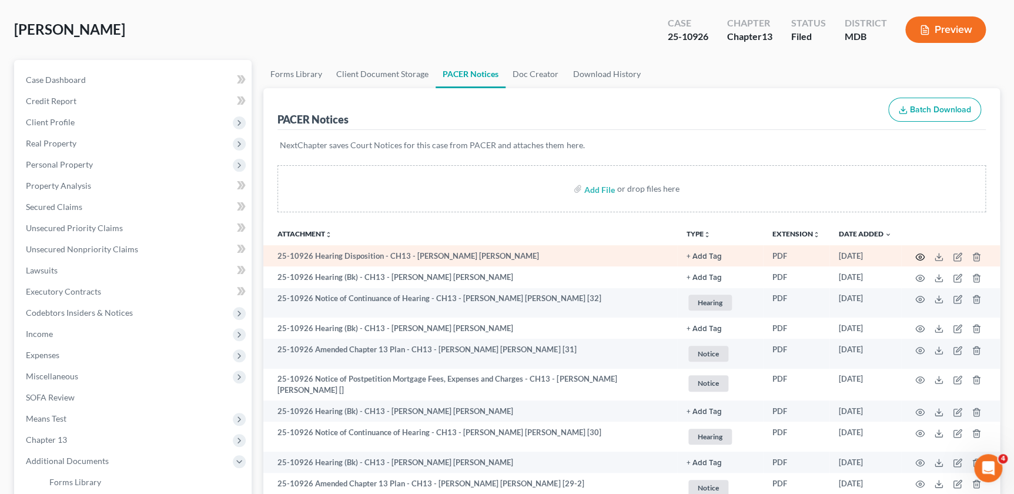
click at [918, 256] on circle "button" at bounding box center [919, 257] width 2 height 2
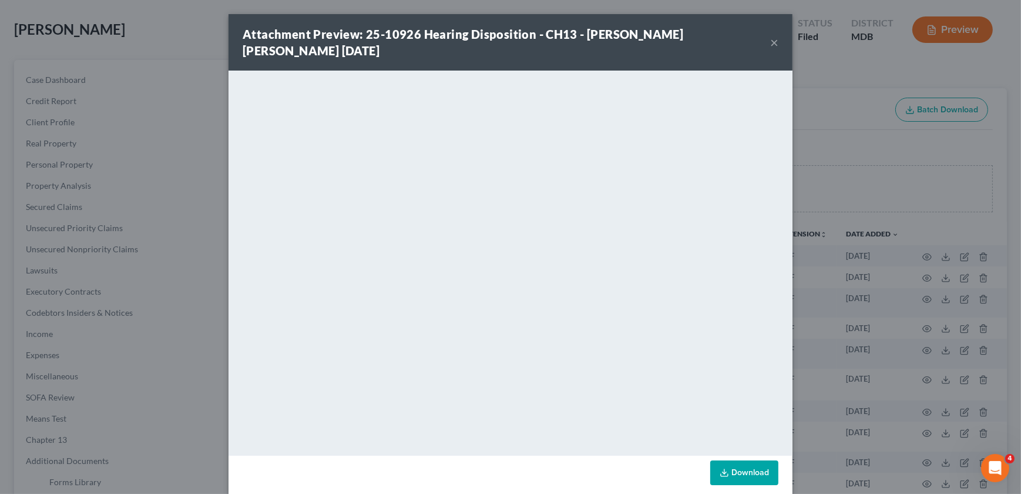
click at [202, 56] on div "Attachment Preview: 25-10926 Hearing Disposition - CH13 - Giselle Camille David…" at bounding box center [510, 247] width 1021 height 494
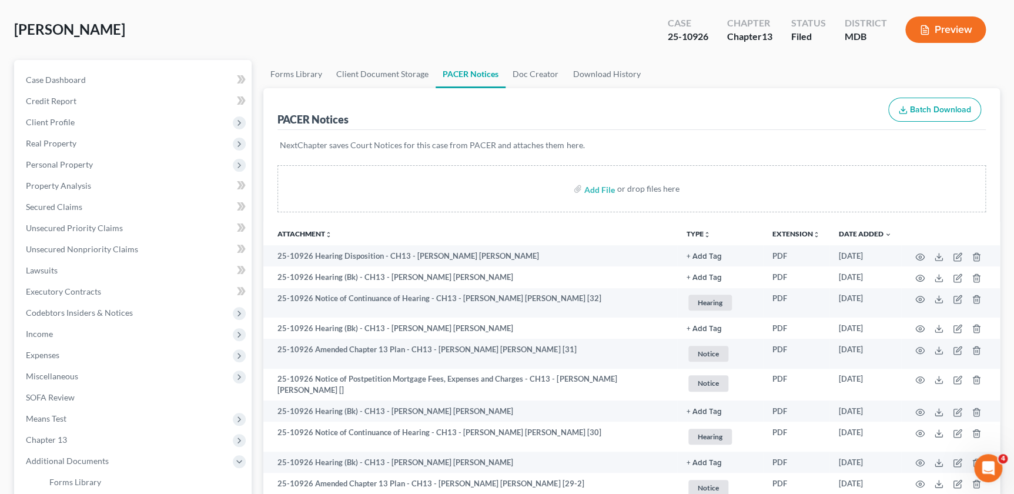
scroll to position [0, 0]
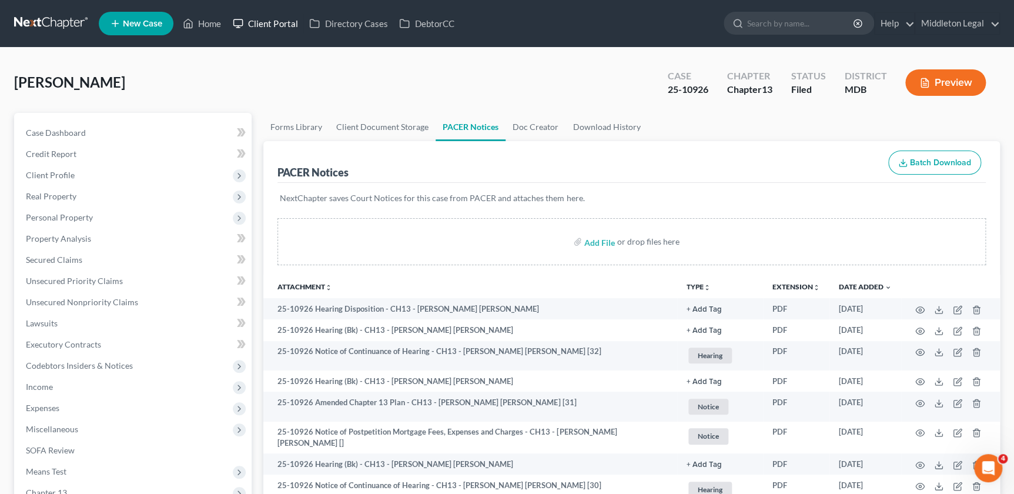
click at [231, 17] on link "Client Portal" at bounding box center [265, 23] width 76 height 21
click at [212, 17] on link "Home" at bounding box center [202, 23] width 50 height 21
click at [194, 23] on link "Home" at bounding box center [202, 23] width 50 height 21
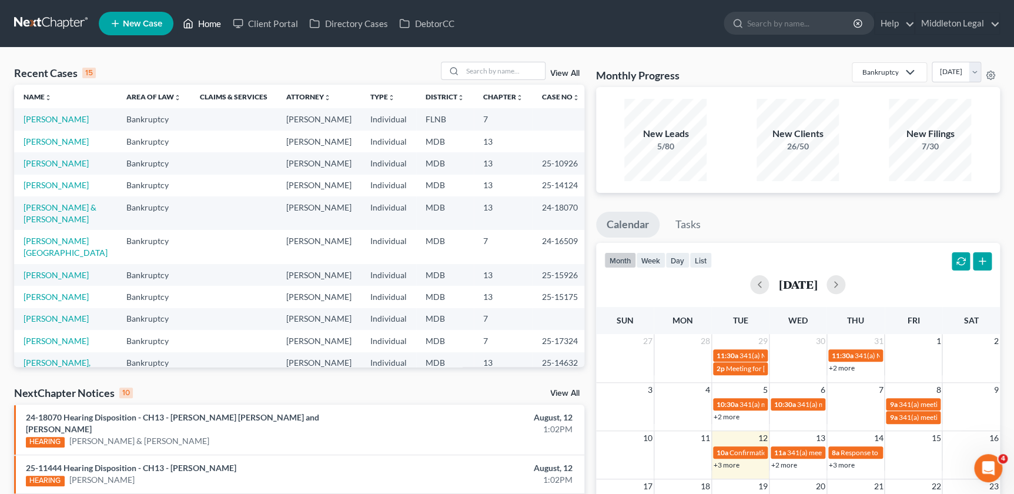
click at [196, 24] on link "Home" at bounding box center [202, 23] width 50 height 21
click at [470, 69] on input "search" at bounding box center [503, 70] width 82 height 17
paste input "[PERSON_NAME]"
type input "[PERSON_NAME]"
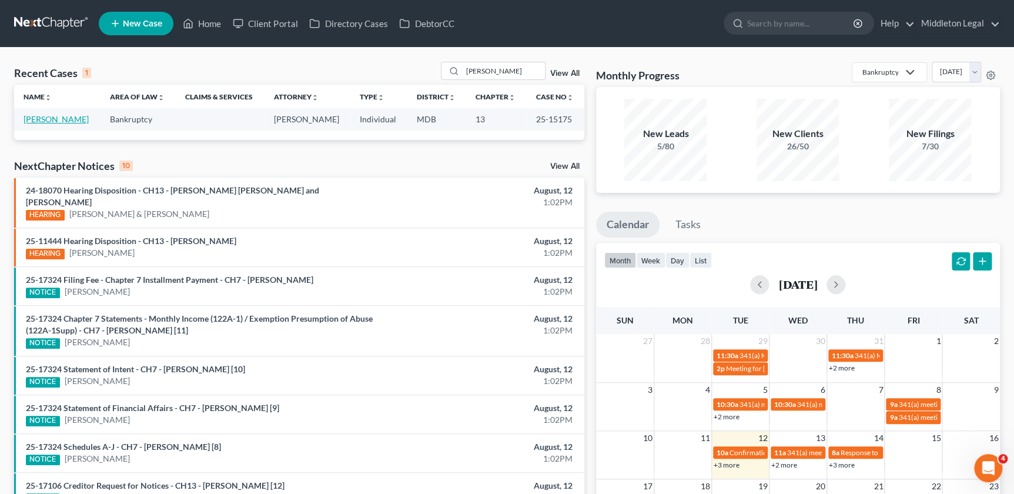
click at [59, 119] on link "[PERSON_NAME]" at bounding box center [56, 119] width 65 height 10
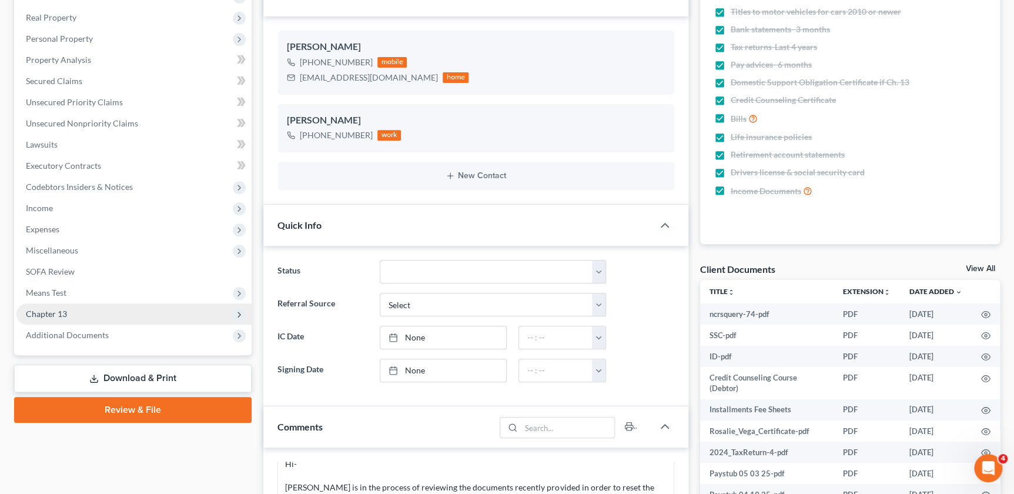
scroll to position [267, 0]
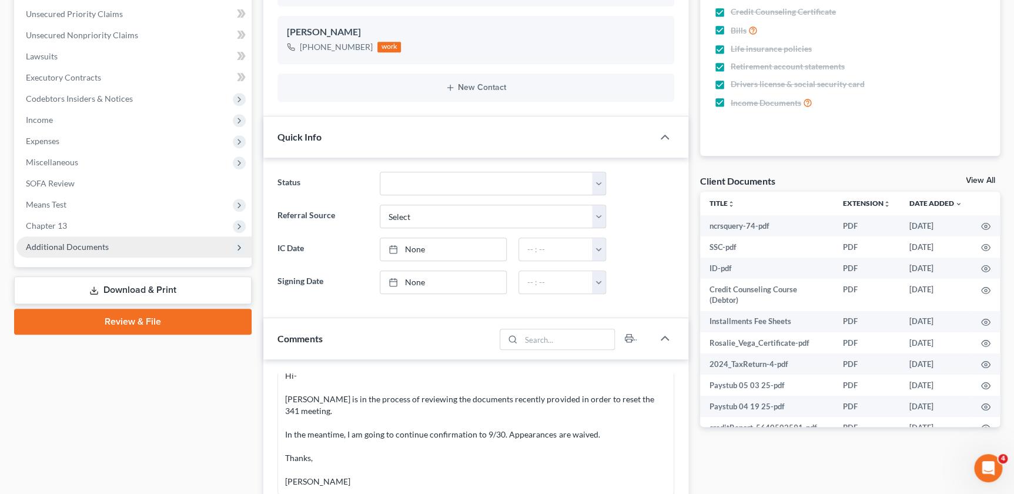
click at [82, 237] on span "Additional Documents" at bounding box center [133, 246] width 235 height 21
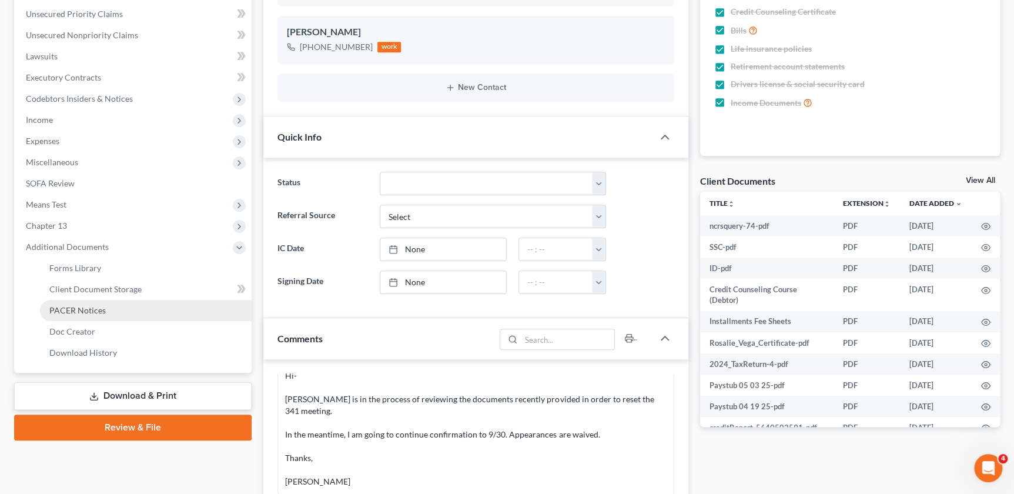
click at [108, 300] on link "PACER Notices" at bounding box center [146, 310] width 212 height 21
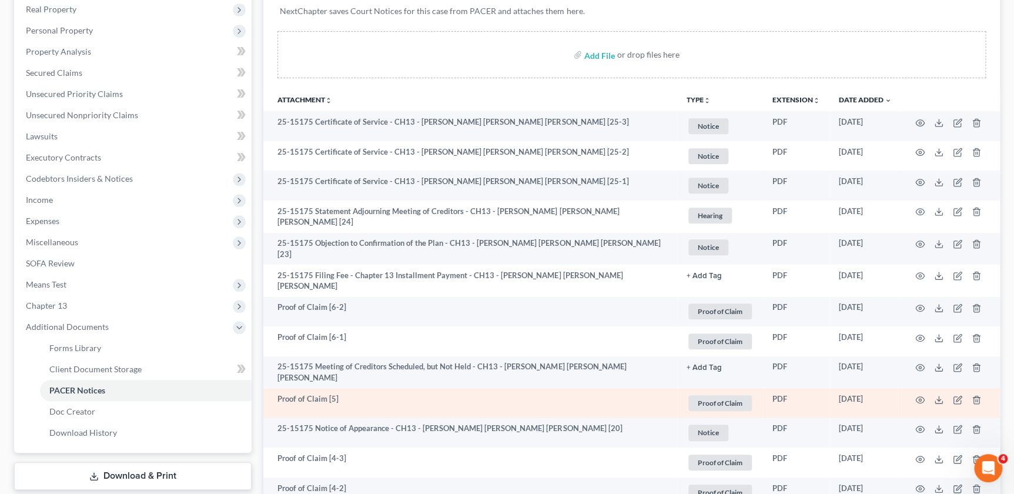
scroll to position [133, 0]
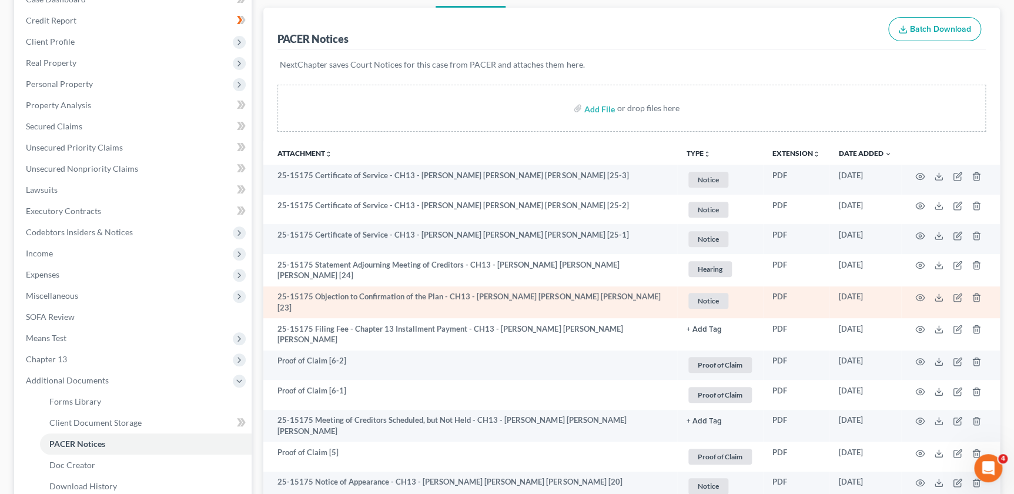
click at [468, 293] on td "25-15175 Objection to Confirmation of the Plan - CH13 - Marie Rosalie Jose Vega…" at bounding box center [470, 302] width 414 height 32
click at [922, 295] on icon "button" at bounding box center [919, 297] width 9 height 6
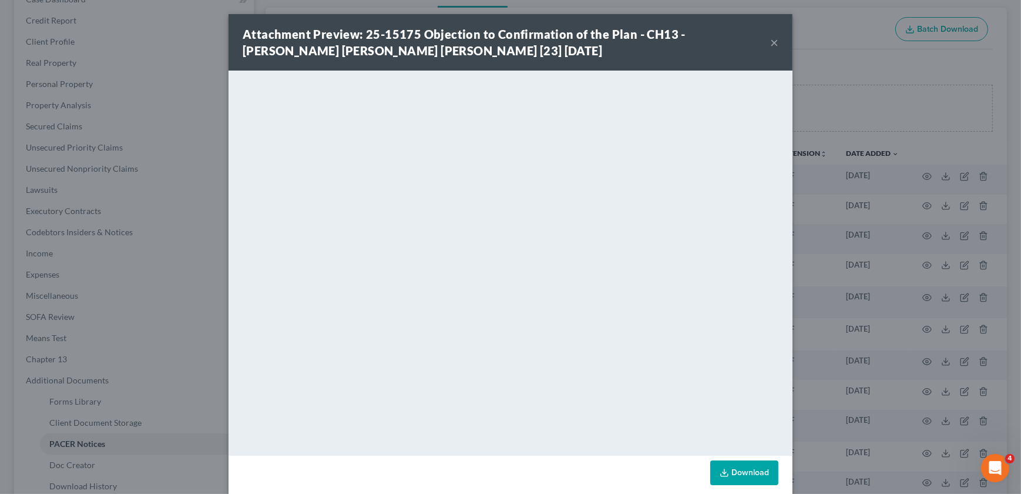
click at [833, 355] on div "Attachment Preview: 25-15175 Objection to Confirmation of the Plan - CH13 - Mar…" at bounding box center [510, 247] width 1021 height 494
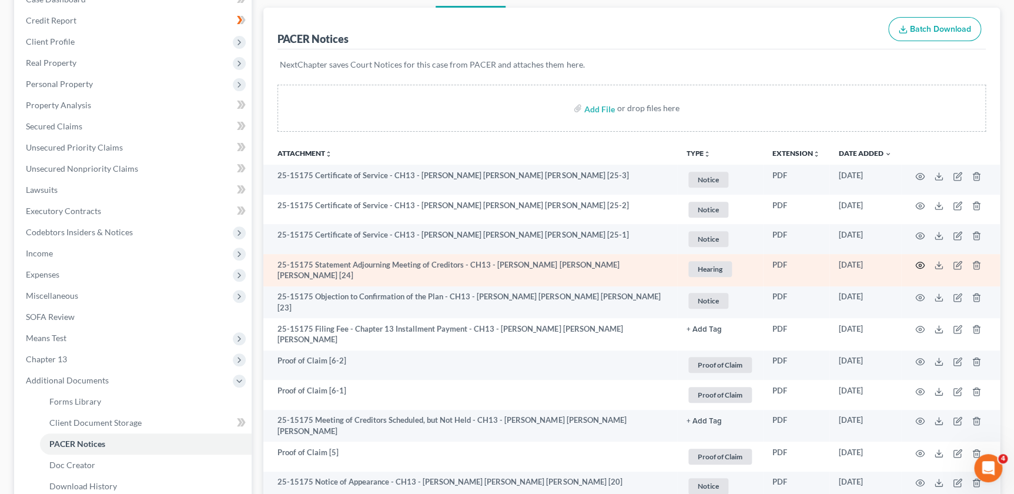
click at [919, 260] on icon "button" at bounding box center [919, 264] width 9 height 9
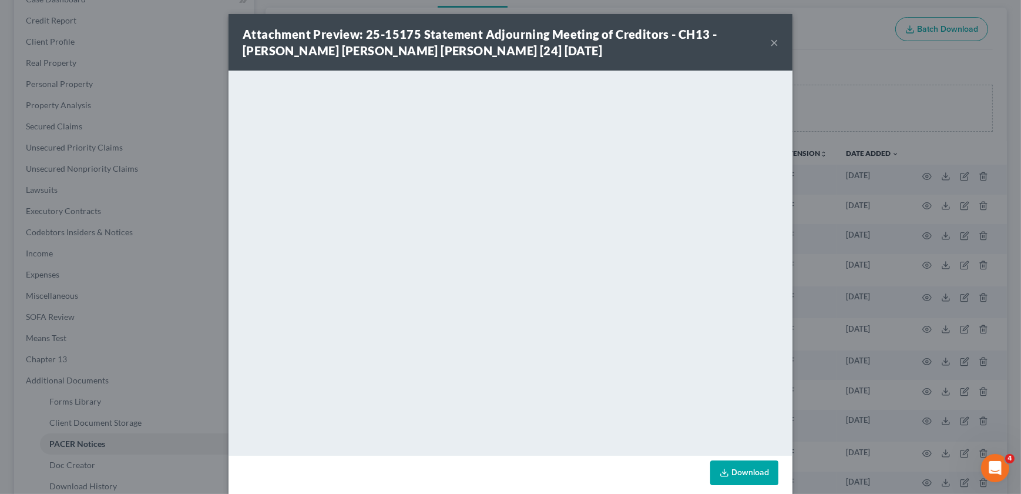
click at [776, 46] on div "Attachment Preview: 25-15175 Statement Adjourning Meeting of Creditors - CH13 -…" at bounding box center [511, 42] width 564 height 56
click at [771, 45] on button "×" at bounding box center [774, 42] width 8 height 14
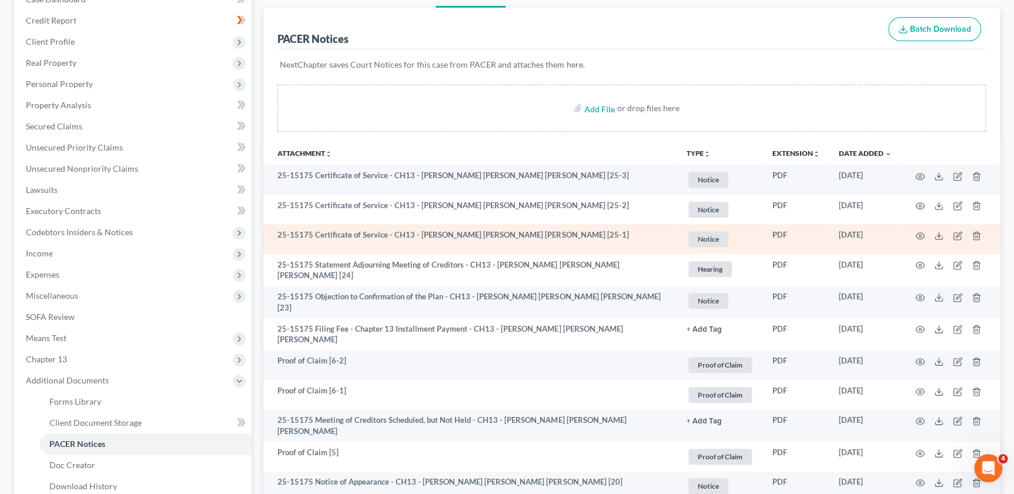
click at [917, 228] on td at bounding box center [950, 239] width 99 height 30
click at [919, 235] on circle "button" at bounding box center [919, 235] width 2 height 2
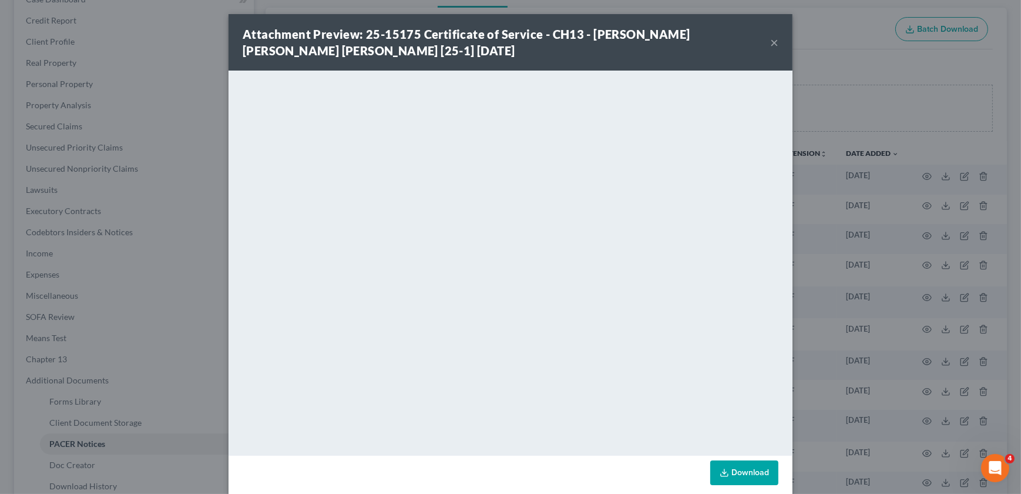
click at [770, 42] on button "×" at bounding box center [774, 42] width 8 height 14
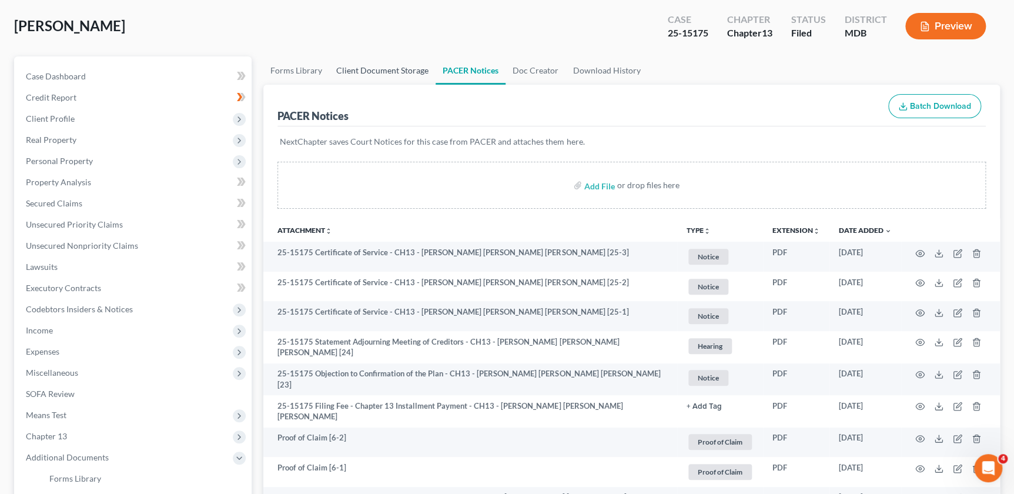
scroll to position [0, 0]
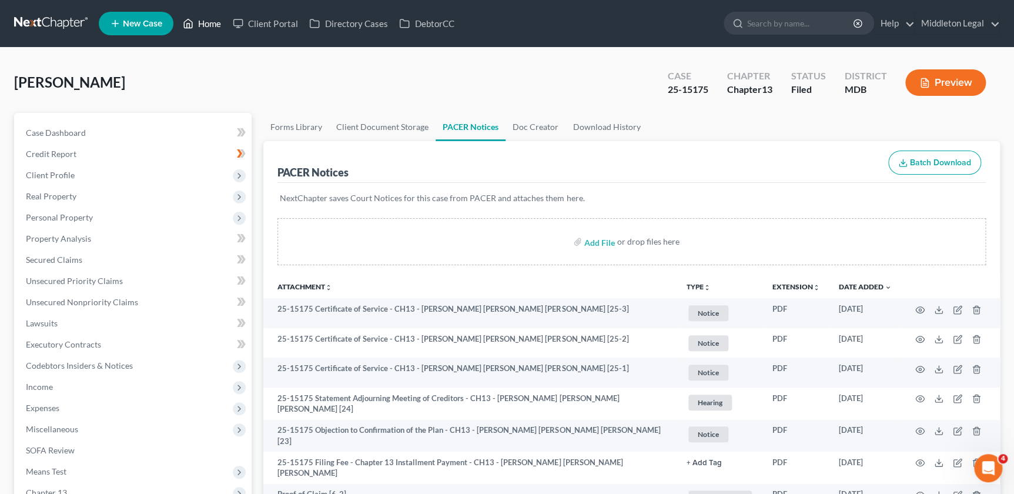
click at [213, 30] on link "Home" at bounding box center [202, 23] width 50 height 21
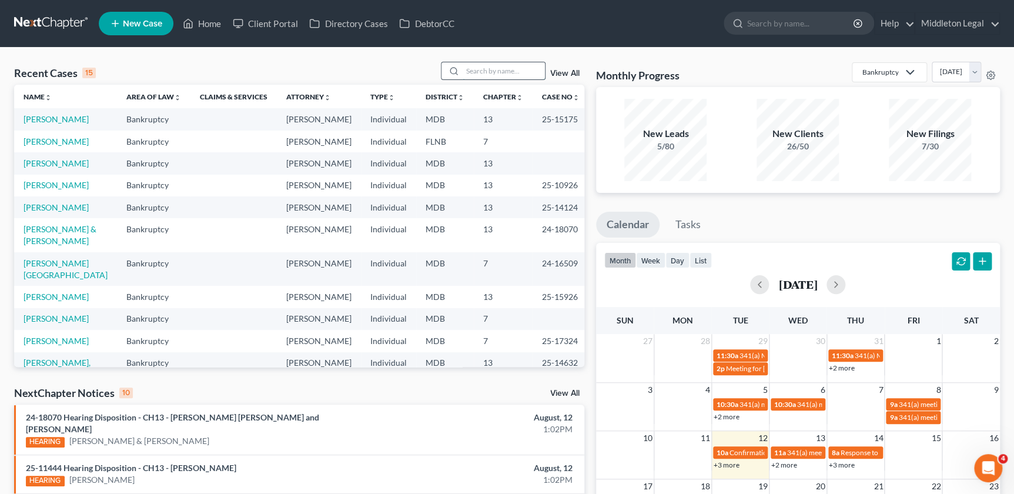
click at [475, 64] on input "search" at bounding box center [503, 70] width 82 height 17
paste input "Aiken, Beatrice"
type input "Aiken, Beatrice"
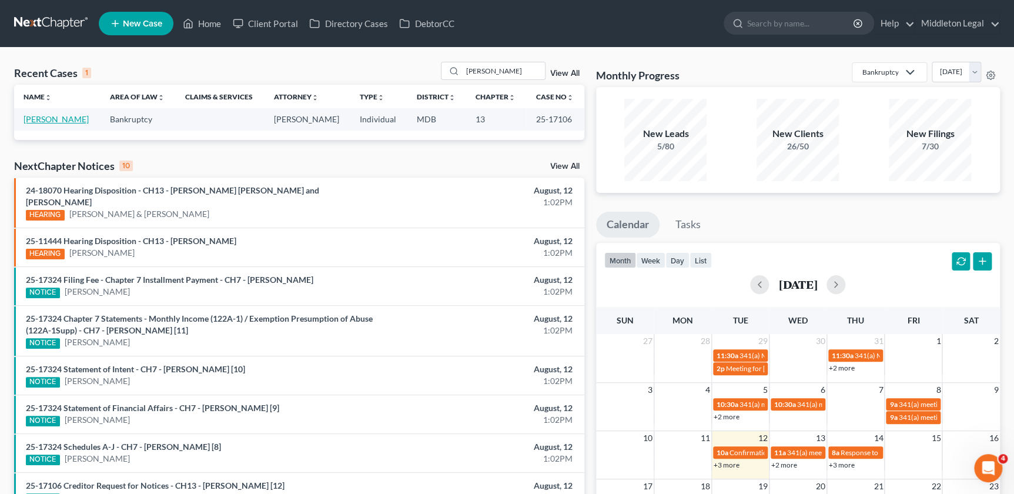
click at [61, 122] on link "Aiken, Beatrice" at bounding box center [56, 119] width 65 height 10
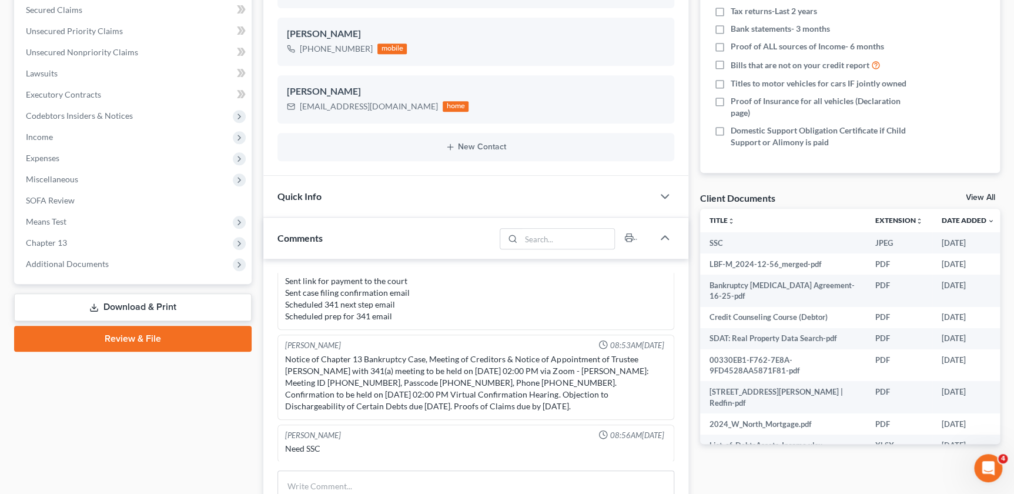
scroll to position [320, 0]
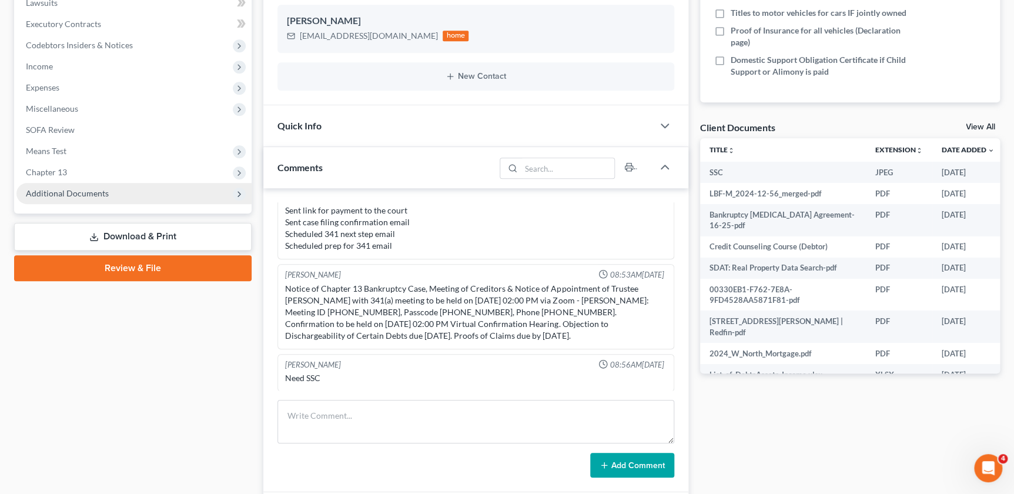
click at [112, 193] on span "Additional Documents" at bounding box center [133, 193] width 235 height 21
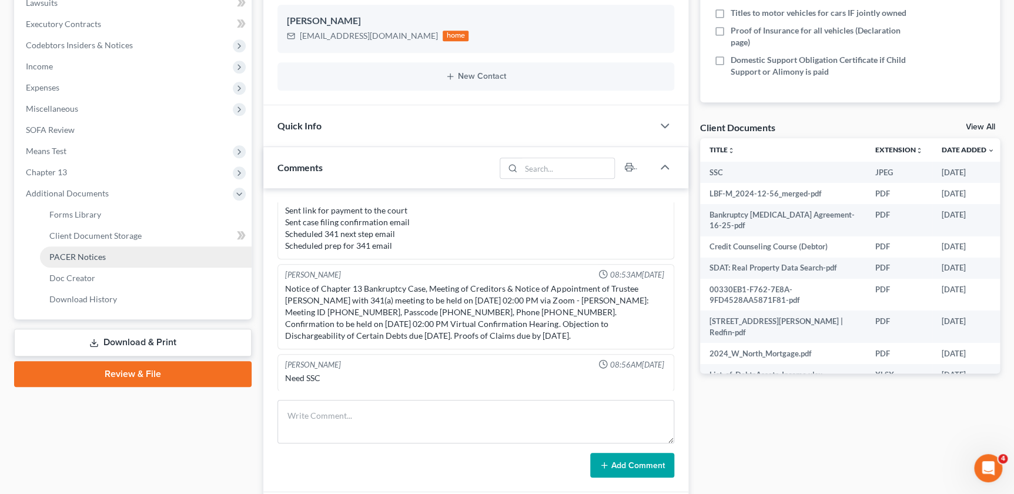
click at [102, 264] on link "PACER Notices" at bounding box center [146, 256] width 212 height 21
